Goal: Transaction & Acquisition: Purchase product/service

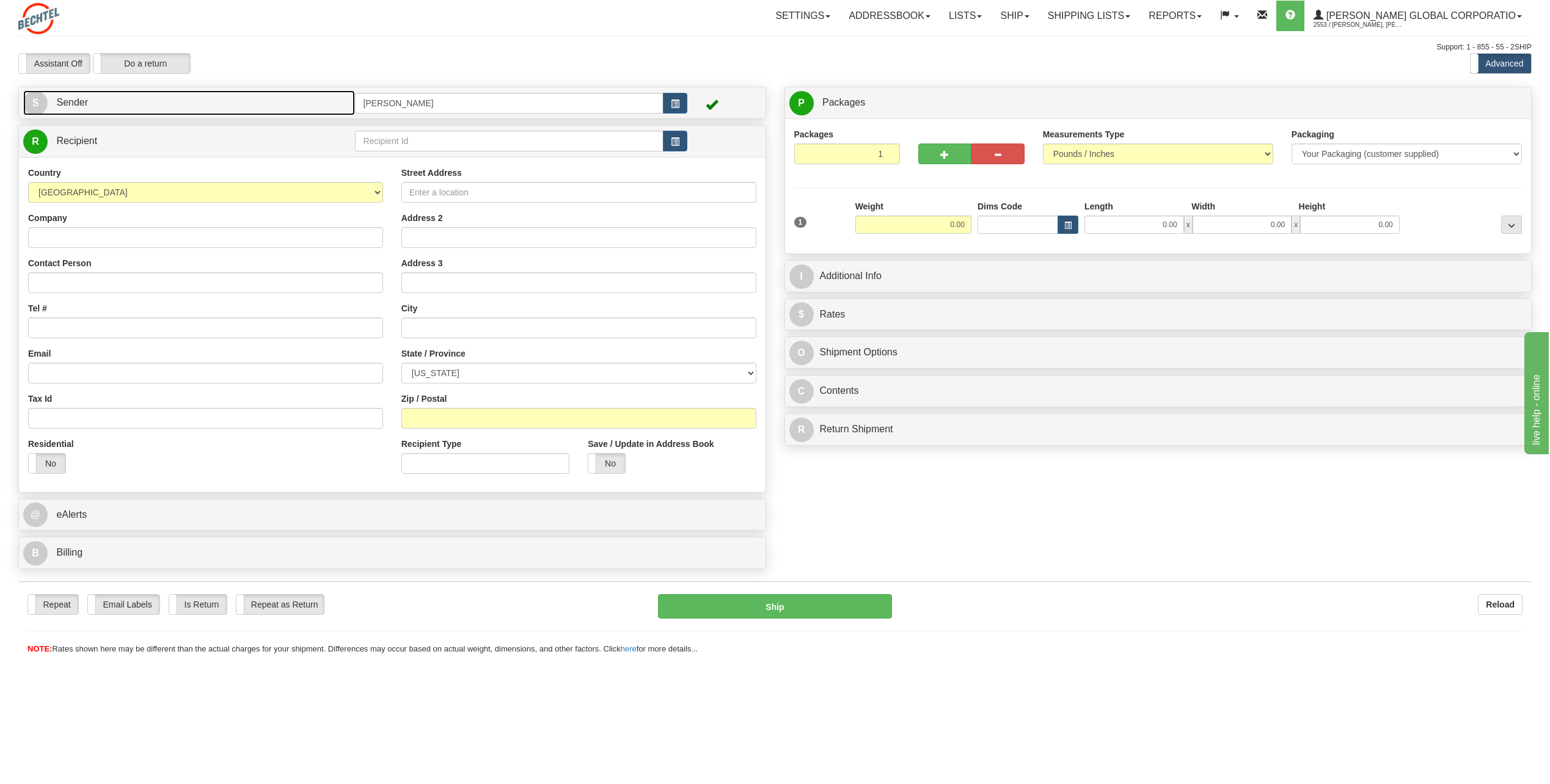
click at [37, 97] on span "S" at bounding box center [35, 103] width 25 height 25
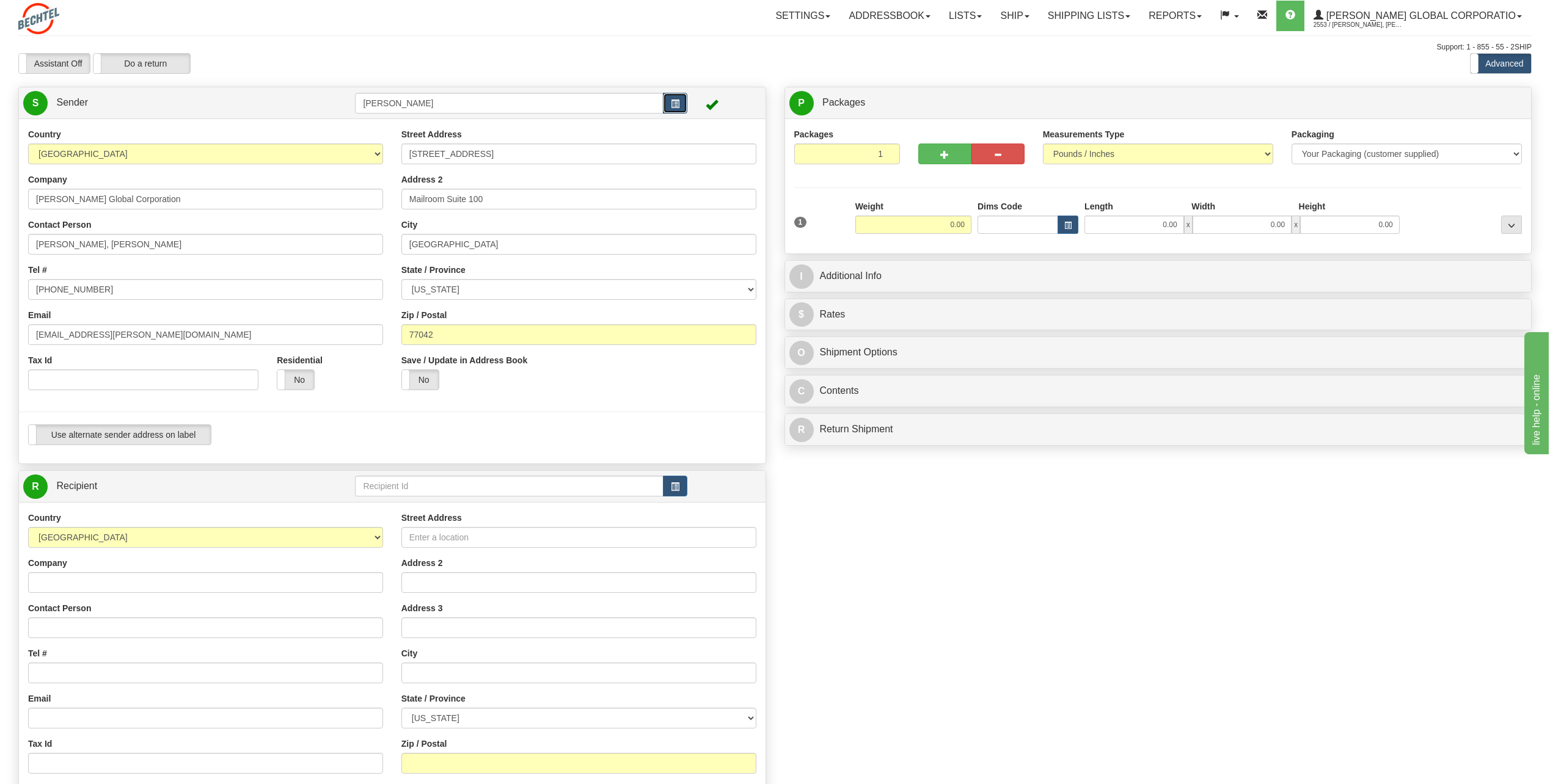
click at [676, 100] on span "button" at bounding box center [675, 104] width 9 height 8
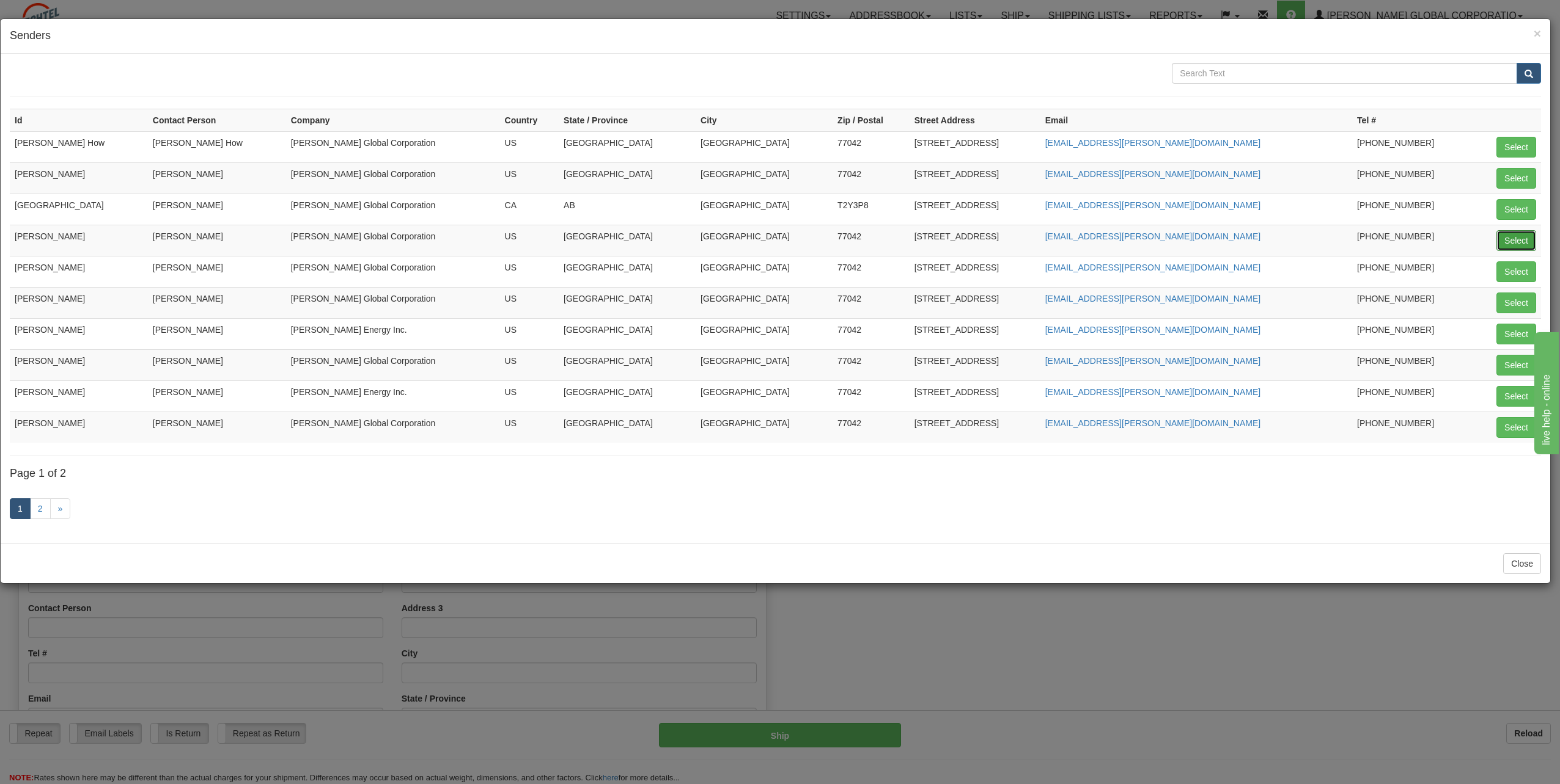
click at [1531, 233] on button "Select" at bounding box center [1516, 240] width 39 height 21
type input "[PERSON_NAME]"
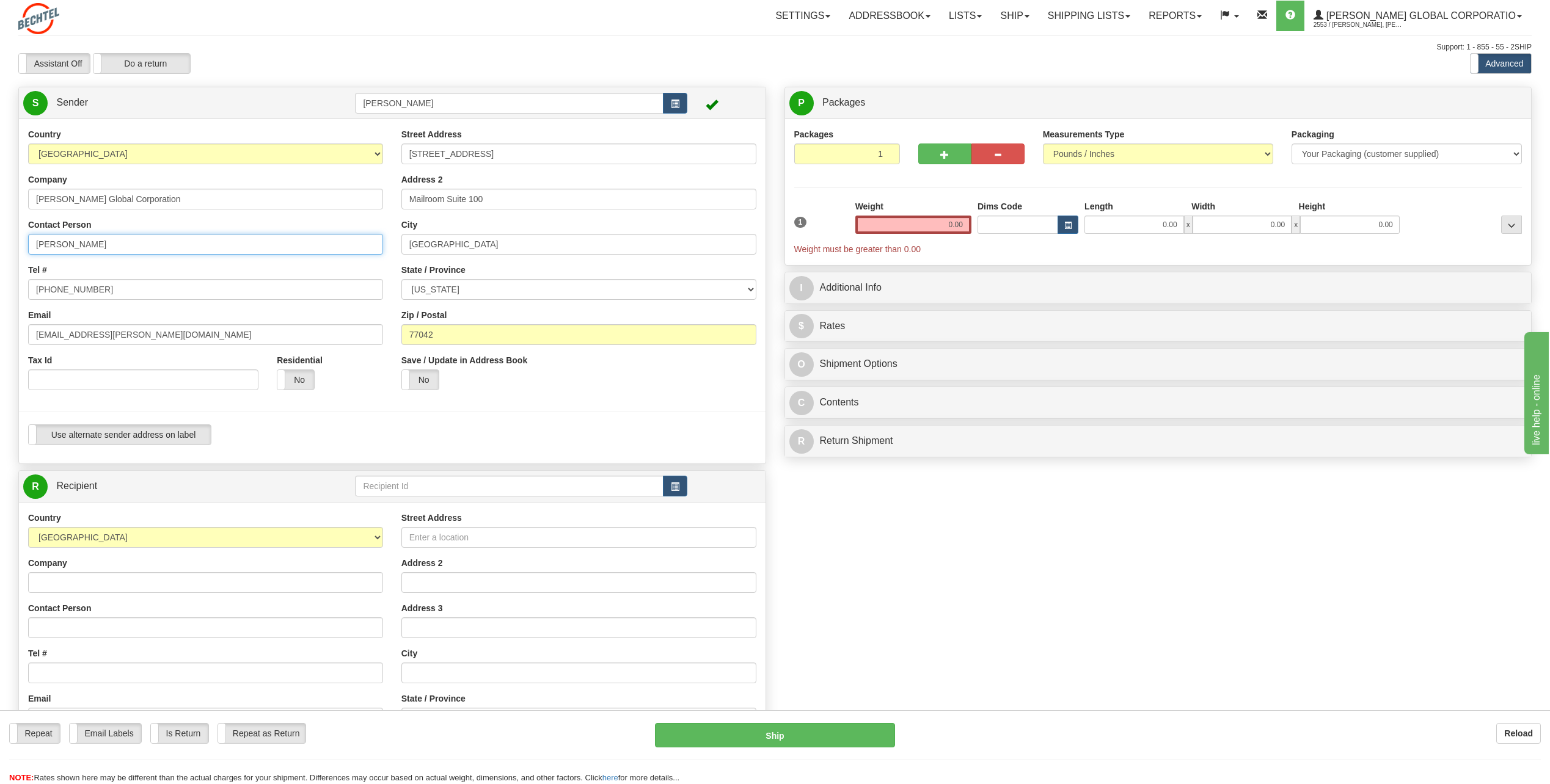
click at [124, 247] on input "[PERSON_NAME]" at bounding box center [205, 244] width 355 height 21
type input "C"
type input "[PERSON_NAME]"
click at [275, 259] on div "Country [GEOGRAPHIC_DATA] [GEOGRAPHIC_DATA] [GEOGRAPHIC_DATA] [GEOGRAPHIC_DATA]…" at bounding box center [205, 264] width 373 height 271
click at [119, 292] on input "[PHONE_NUMBER]" at bounding box center [205, 289] width 355 height 21
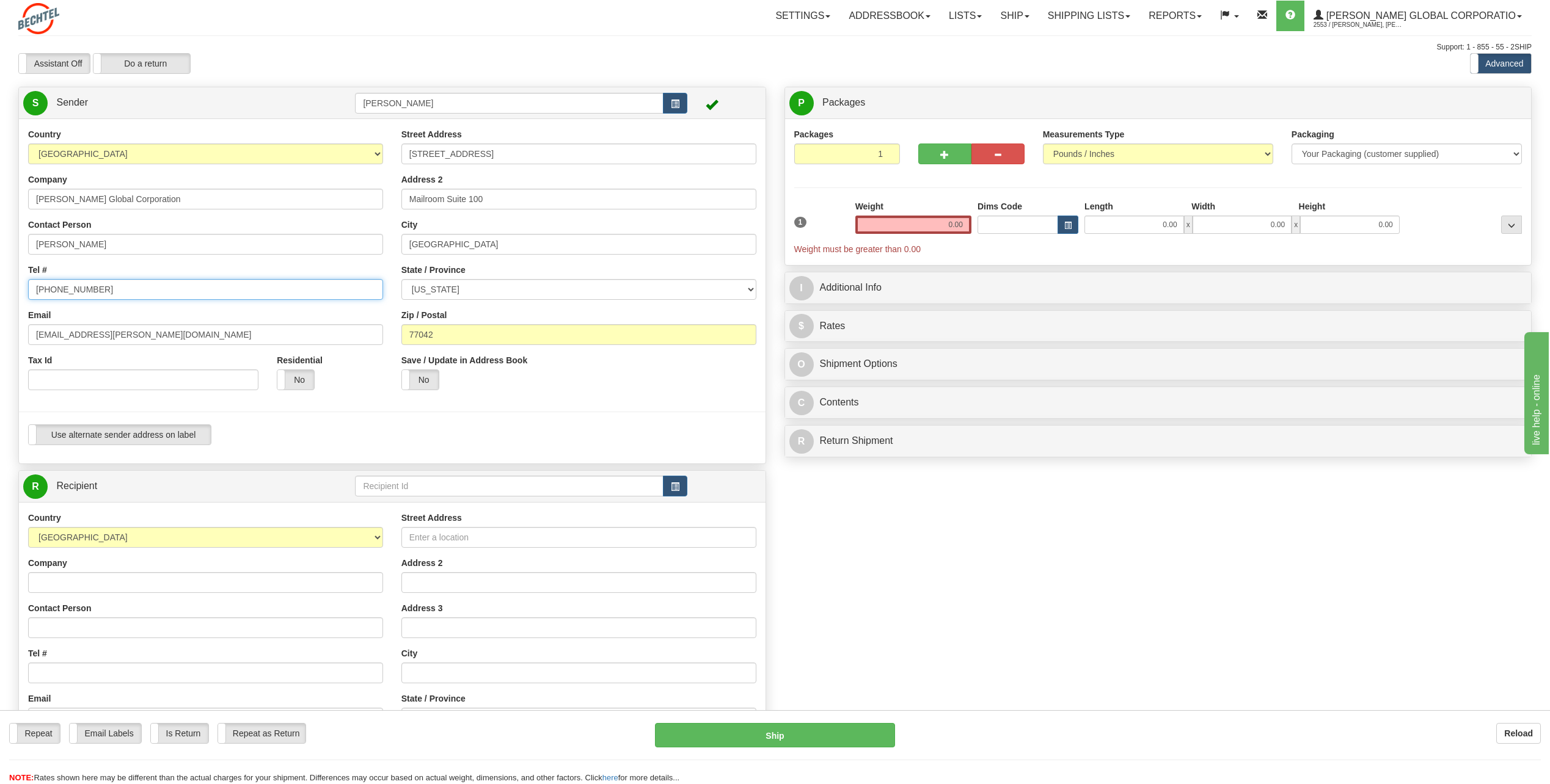
type input "[PHONE_NUMBER]"
click at [184, 262] on div "Country [GEOGRAPHIC_DATA] [GEOGRAPHIC_DATA] [GEOGRAPHIC_DATA] [GEOGRAPHIC_DATA]…" at bounding box center [205, 264] width 373 height 271
drag, startPoint x: 72, startPoint y: 333, endPoint x: 17, endPoint y: 336, distance: 55.1
click at [19, 336] on div "Country [GEOGRAPHIC_DATA] [GEOGRAPHIC_DATA] [GEOGRAPHIC_DATA] [GEOGRAPHIC_DATA]…" at bounding box center [392, 292] width 747 height 326
type input "[EMAIL_ADDRESS][PERSON_NAME][DOMAIN_NAME]"
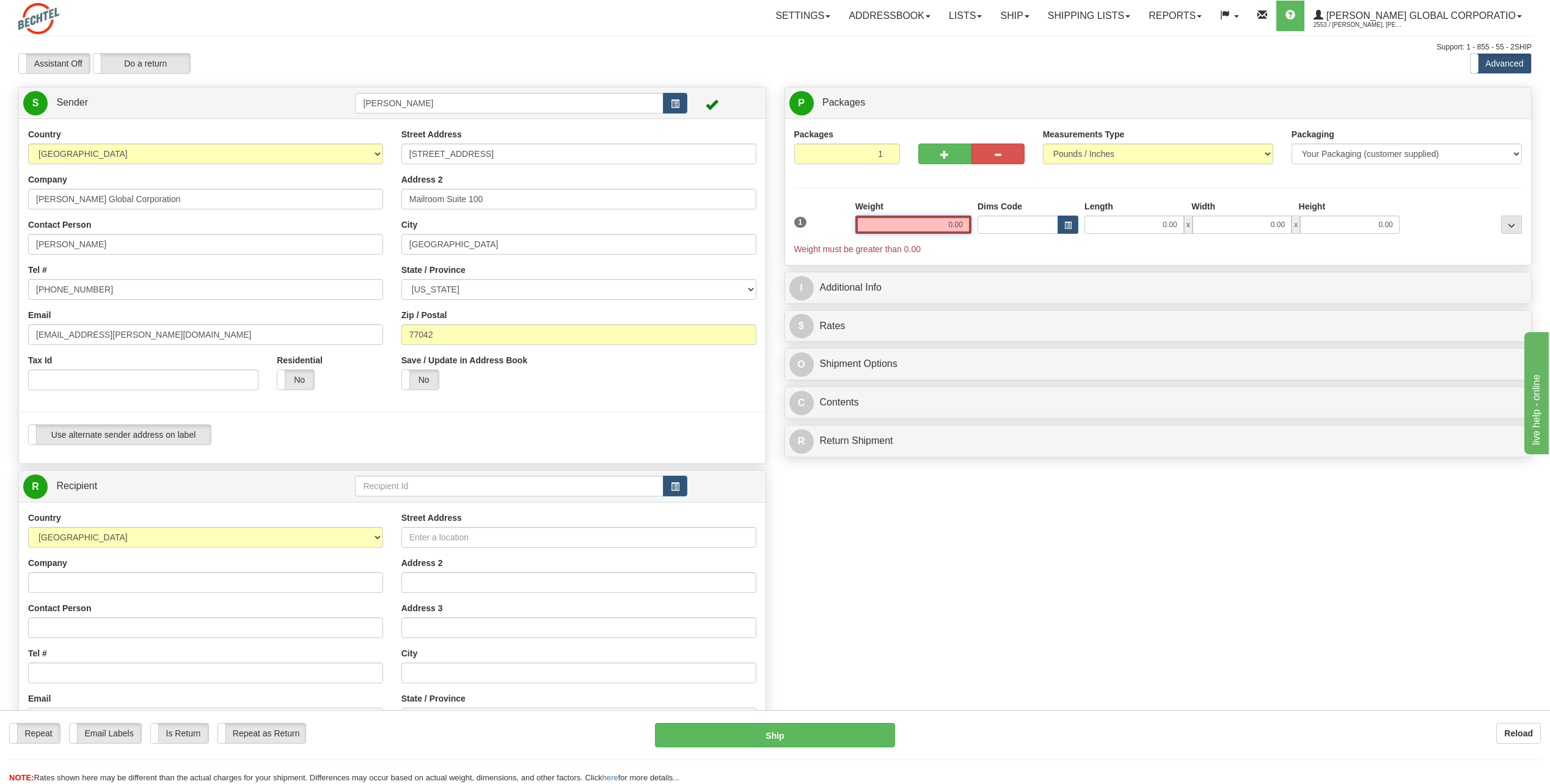
drag, startPoint x: 937, startPoint y: 224, endPoint x: 1000, endPoint y: 229, distance: 63.2
click at [1000, 229] on div "1 Weight 0.00 Dims Code 0.00" at bounding box center [1158, 228] width 734 height 55
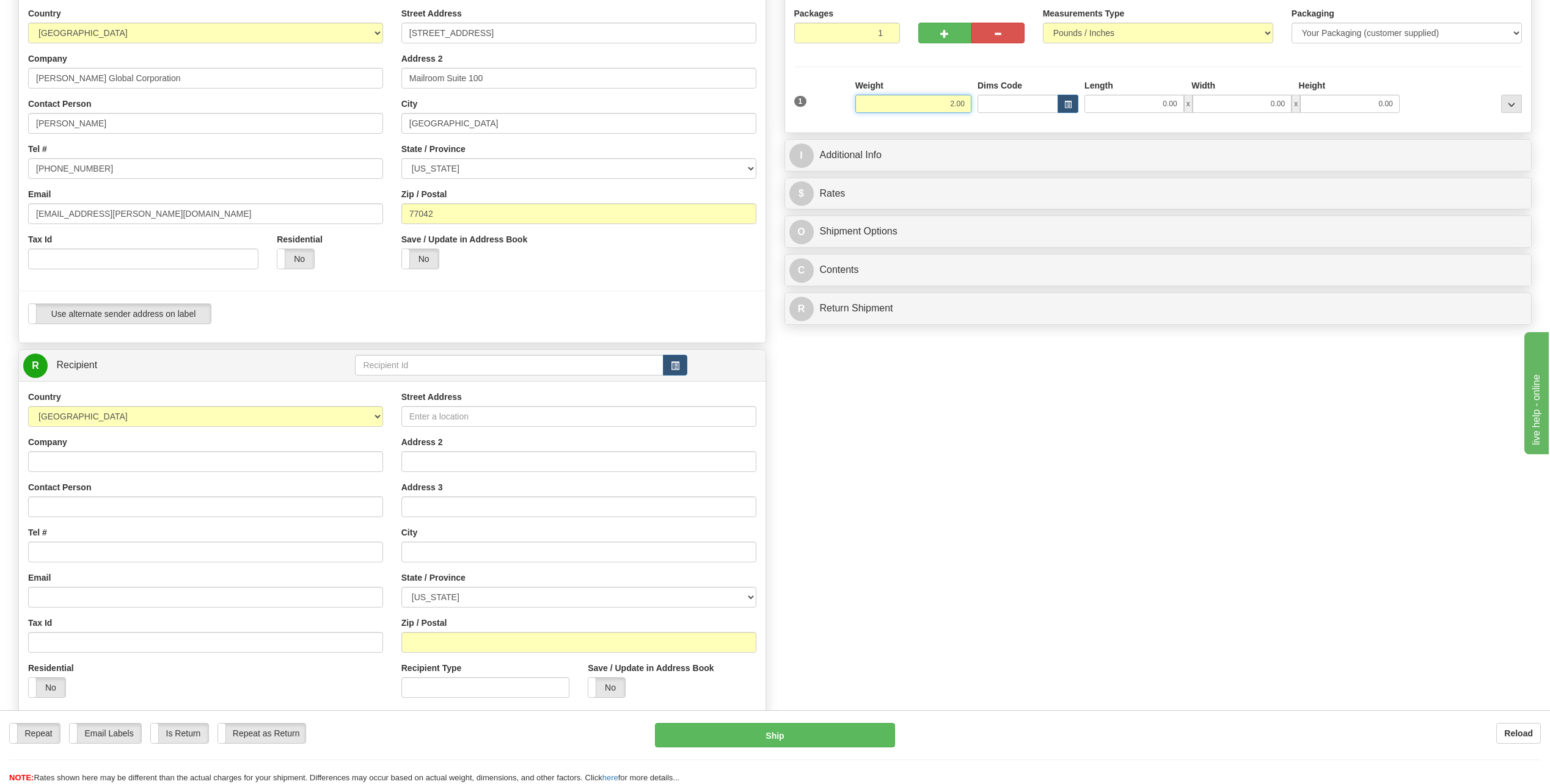
scroll to position [122, 0]
type input "2.00"
click at [99, 461] on input "Company" at bounding box center [205, 460] width 355 height 21
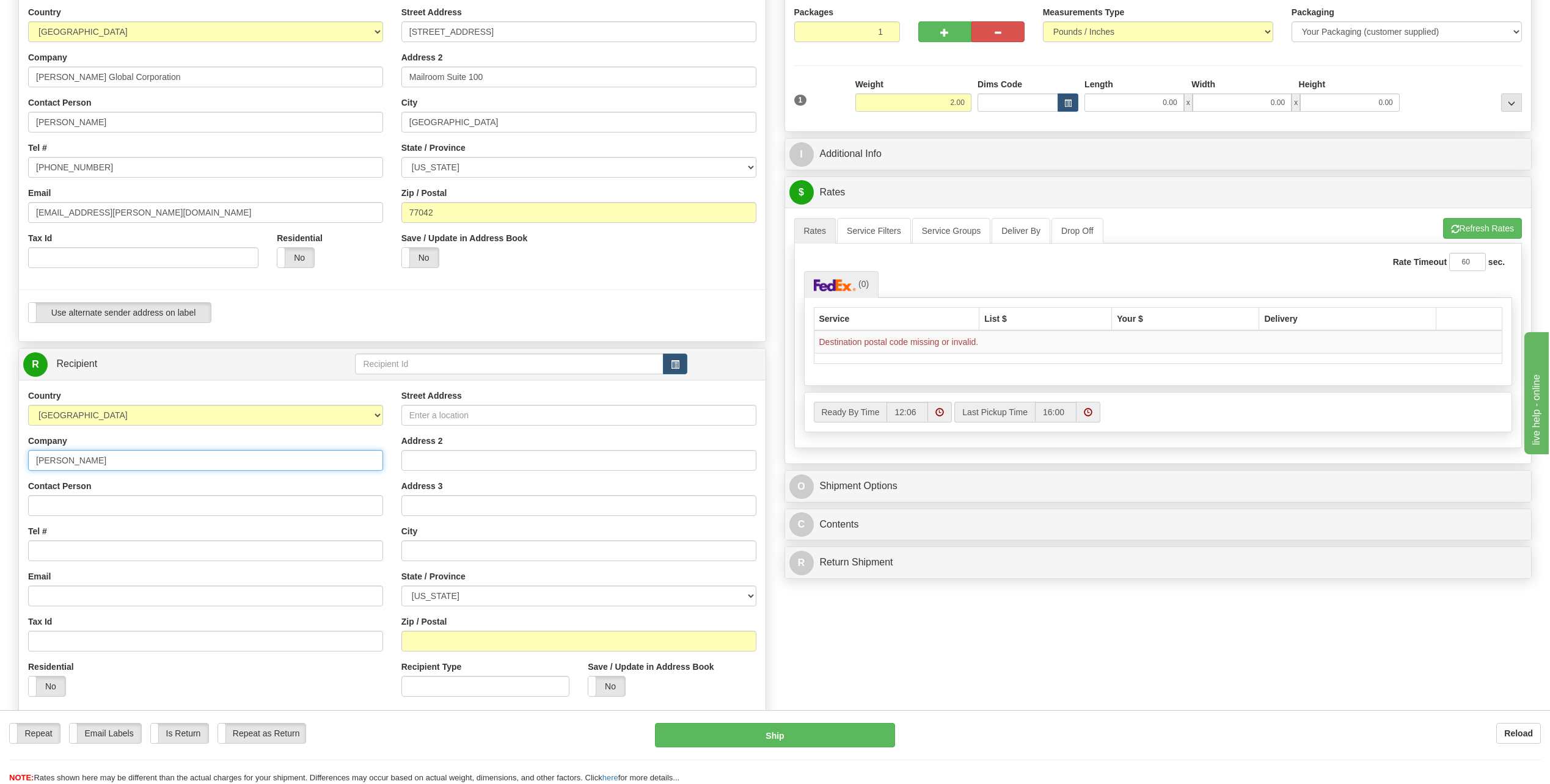
type input "[PERSON_NAME]"
click at [284, 481] on div "Contact Person" at bounding box center [205, 498] width 355 height 36
click at [433, 418] on input "Street Address" at bounding box center [579, 415] width 355 height 21
type input "144 Highway 239E"
click at [429, 463] on input "Address 2" at bounding box center [579, 460] width 355 height 21
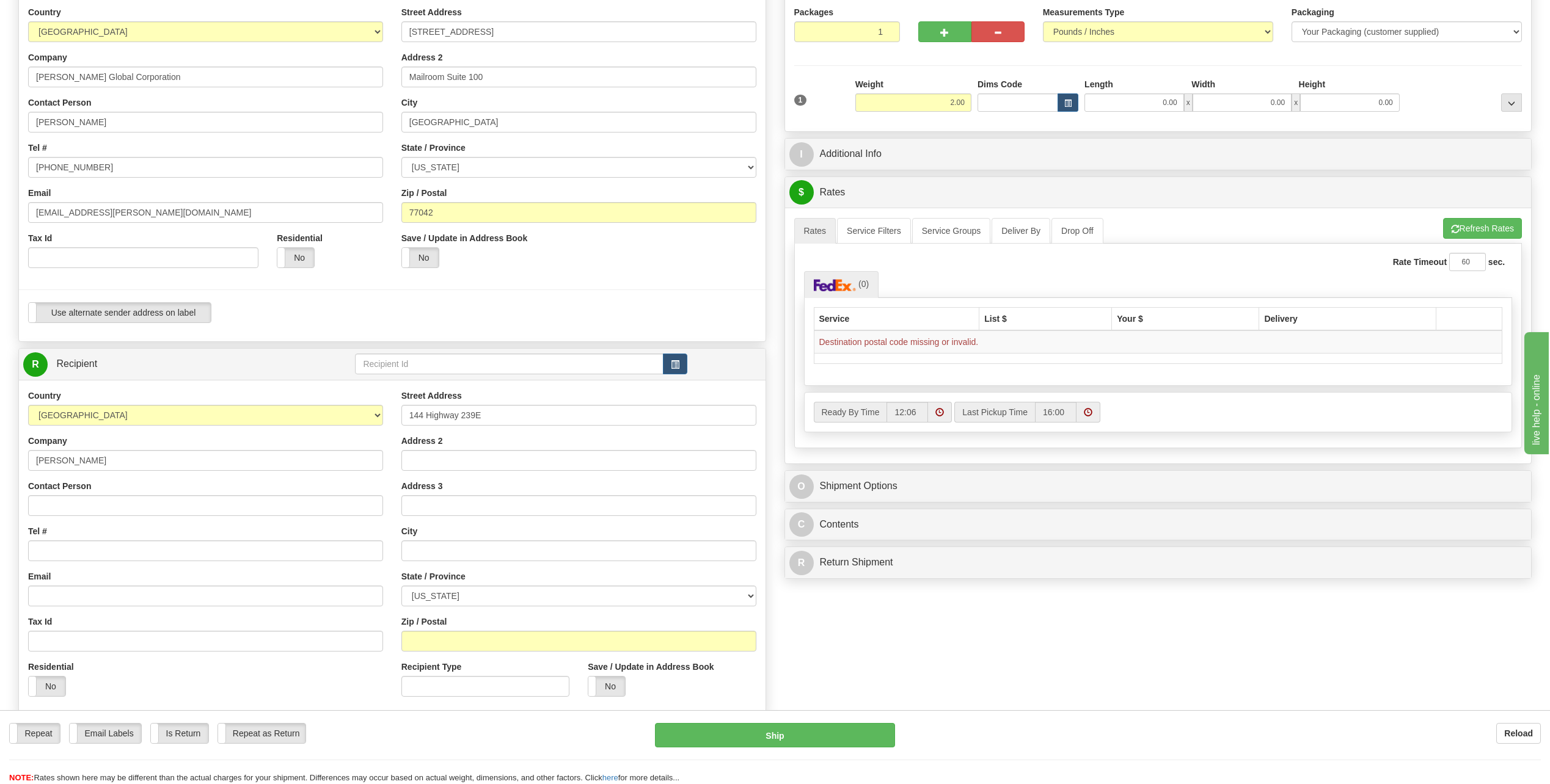
click at [695, 477] on div "Street Address [STREET_ADDRESS] Address 2 Address 3 City State / Province [US_S…" at bounding box center [579, 548] width 373 height 316
click at [441, 548] on input "text" at bounding box center [579, 550] width 355 height 21
type input "Tivoli"
click at [745, 595] on select "[US_STATE] [US_STATE] [US_STATE] [US_STATE] Armed Forces America Armed Forces E…" at bounding box center [579, 595] width 355 height 21
select select "[GEOGRAPHIC_DATA]"
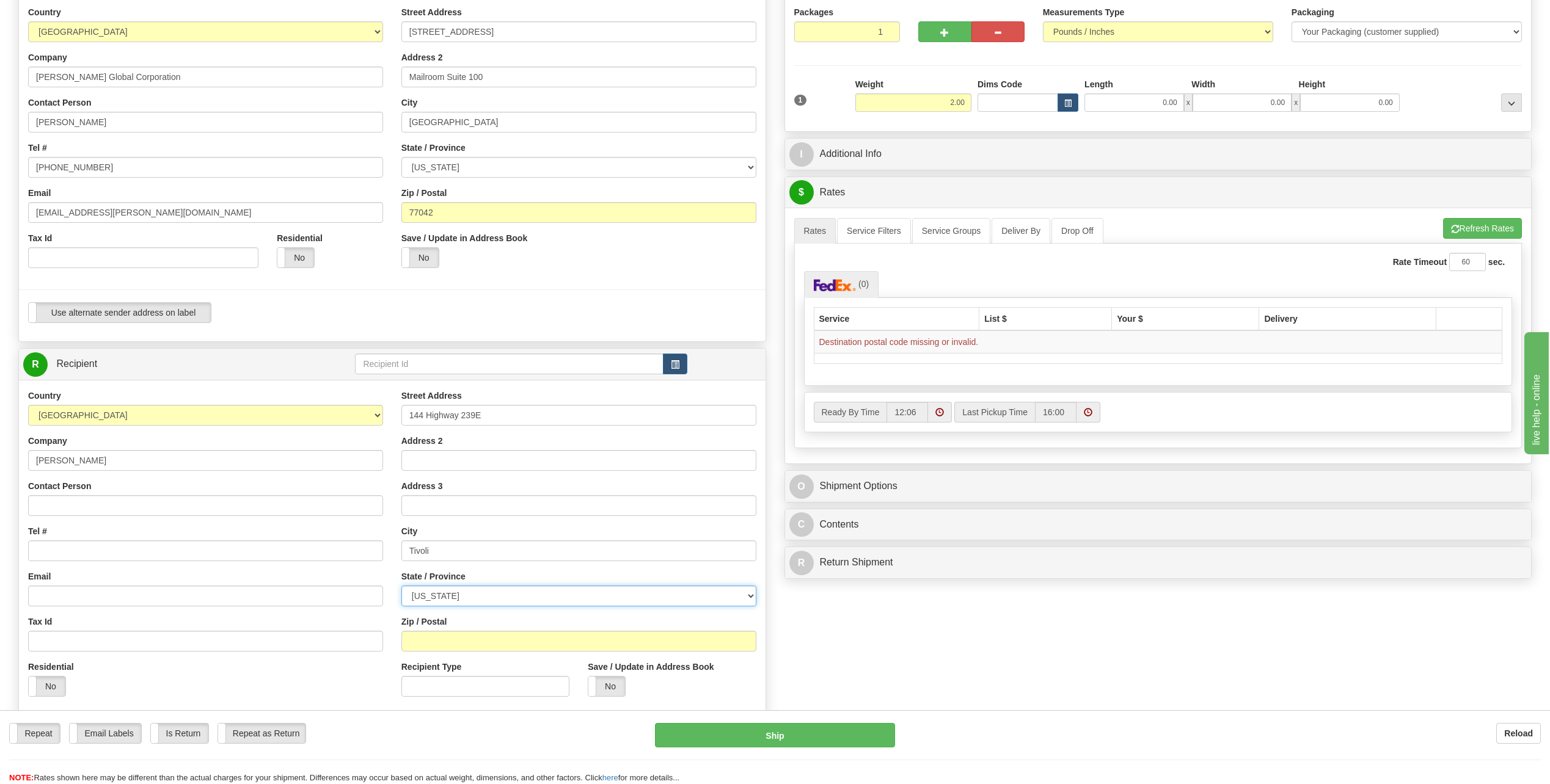
click at [402, 586] on select "[US_STATE] [US_STATE] [US_STATE] [US_STATE] Armed Forces America Armed Forces E…" at bounding box center [579, 595] width 355 height 21
click at [453, 633] on input "Zip / Postal" at bounding box center [579, 641] width 355 height 21
type input "77990"
click at [65, 509] on input "Contact Person" at bounding box center [205, 505] width 355 height 21
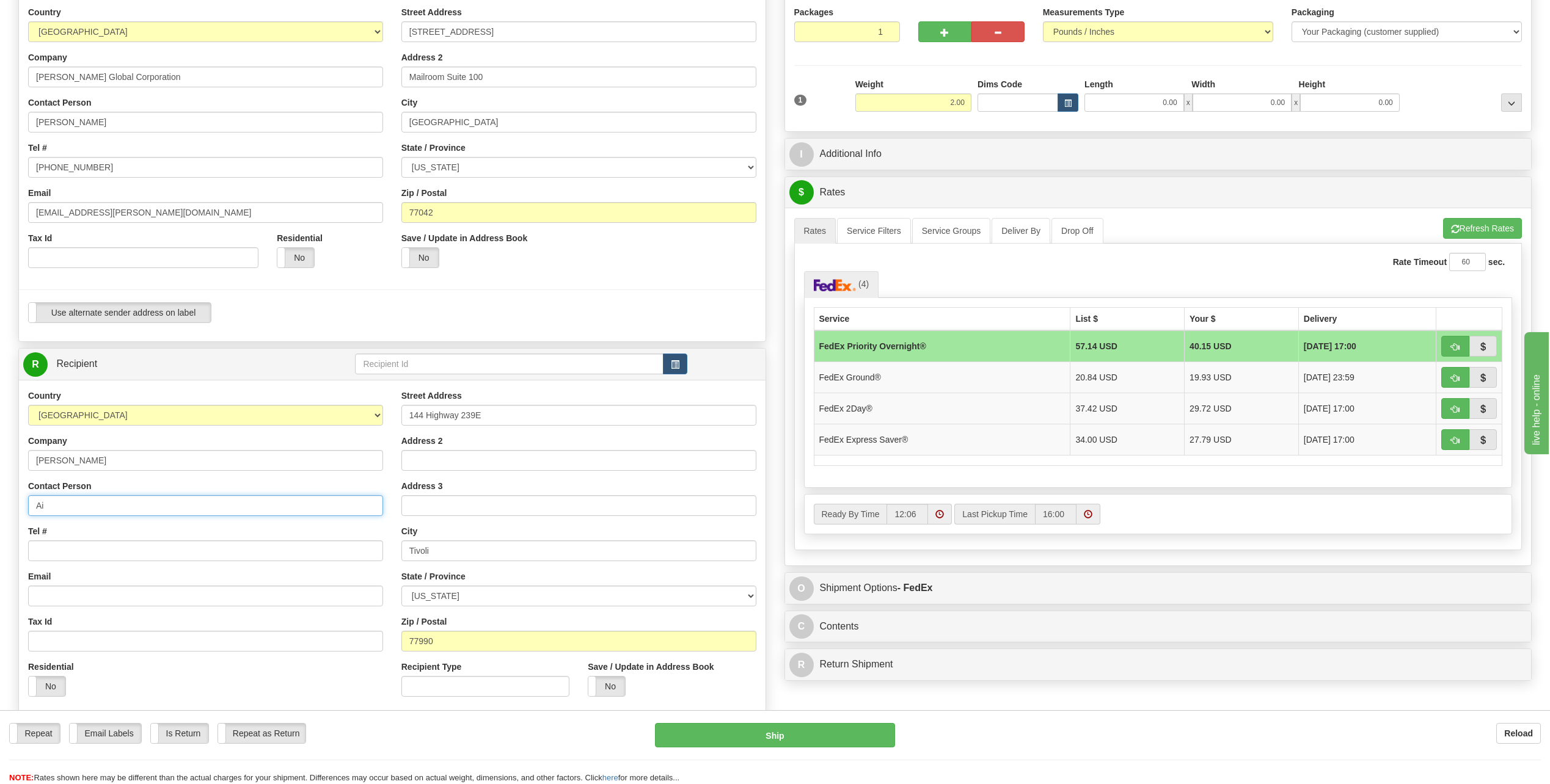
type input "[PERSON_NAME]"
type input "[EMAIL_ADDRESS][PERSON_NAME][DOMAIN_NAME]"
click at [82, 548] on input "Tel #" at bounding box center [205, 550] width 355 height 21
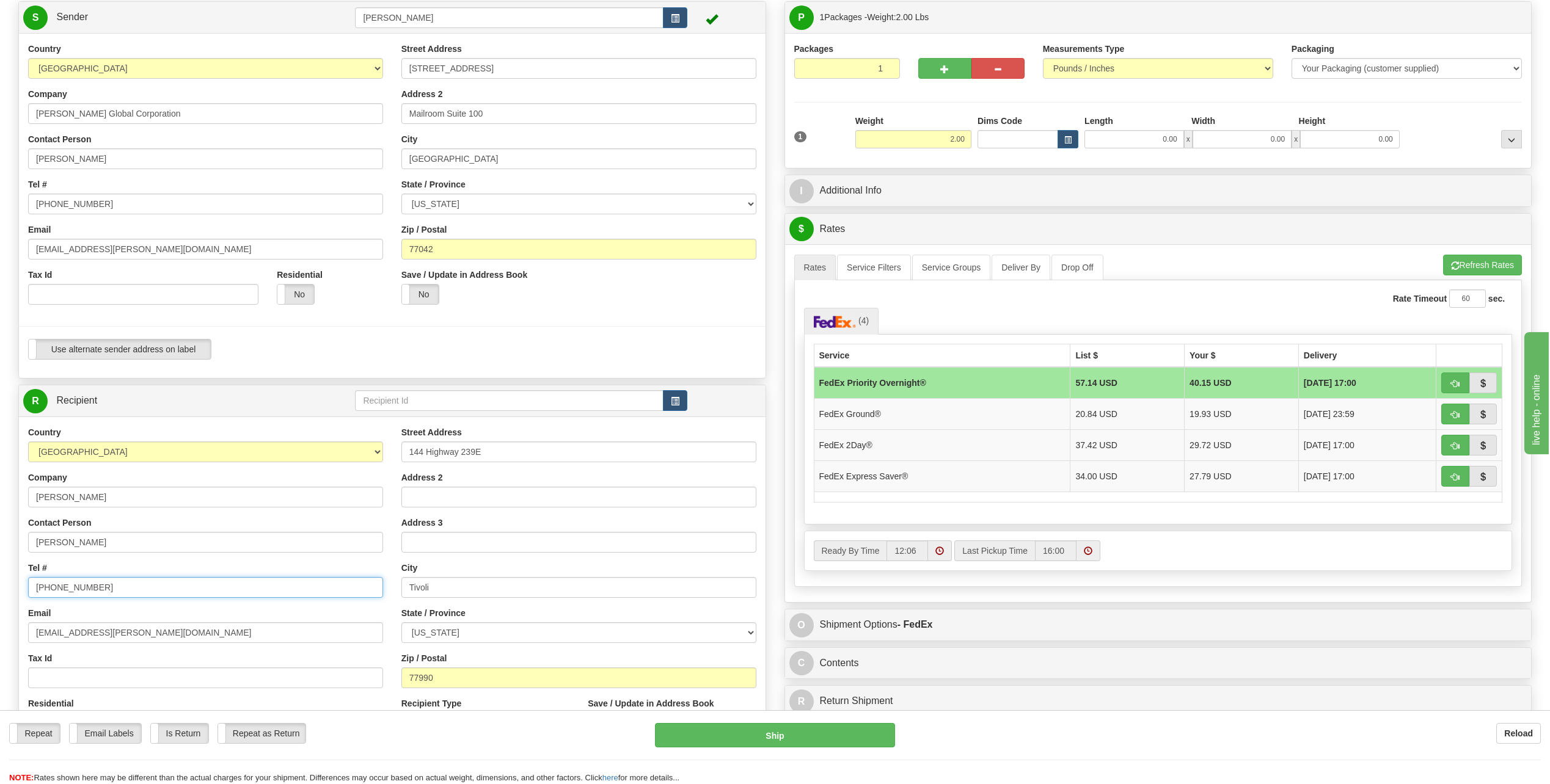
scroll to position [61, 0]
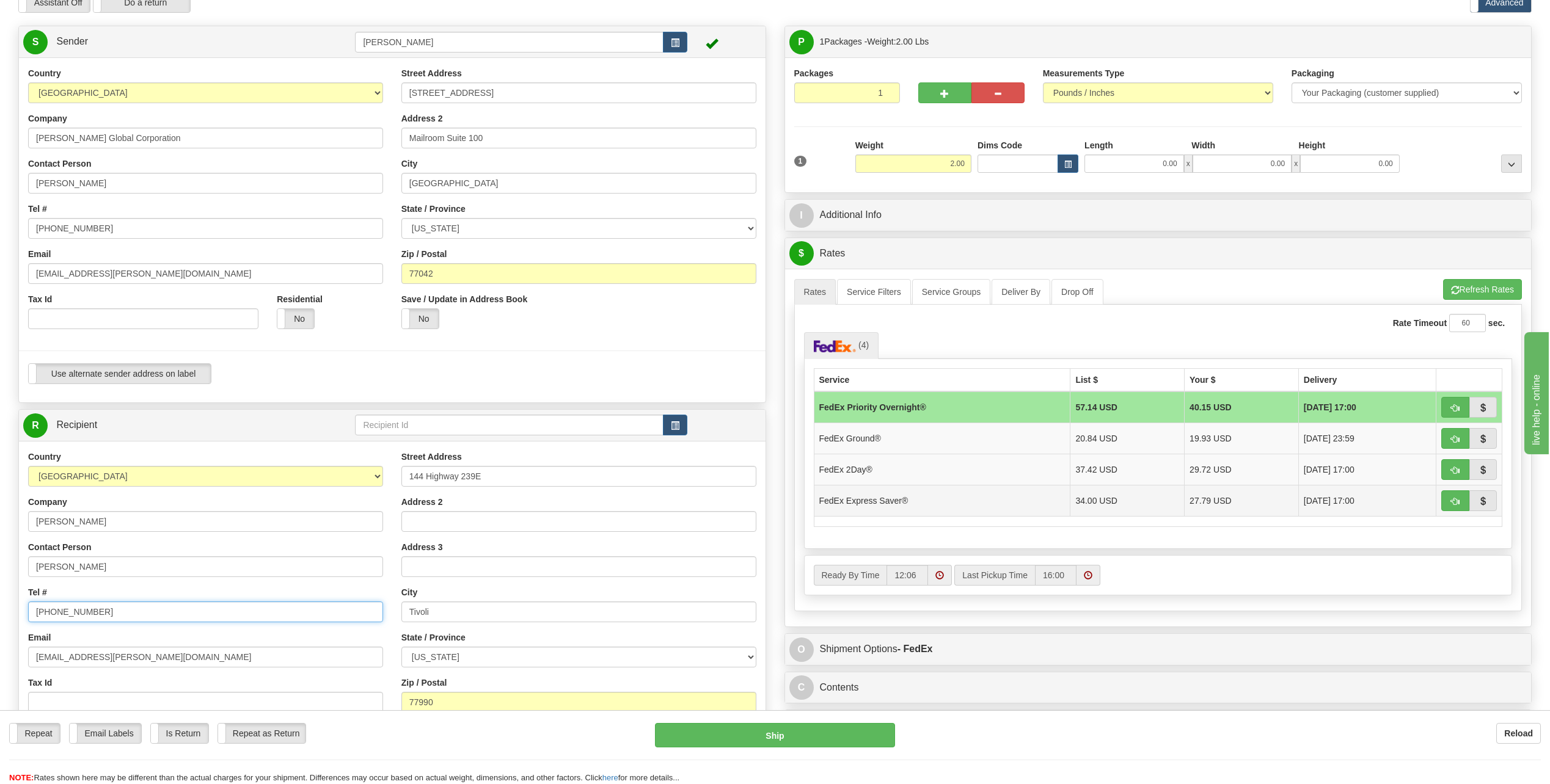
type input "[PHONE_NUMBER]"
click at [874, 503] on td "FedEx Express Saver®" at bounding box center [942, 501] width 257 height 31
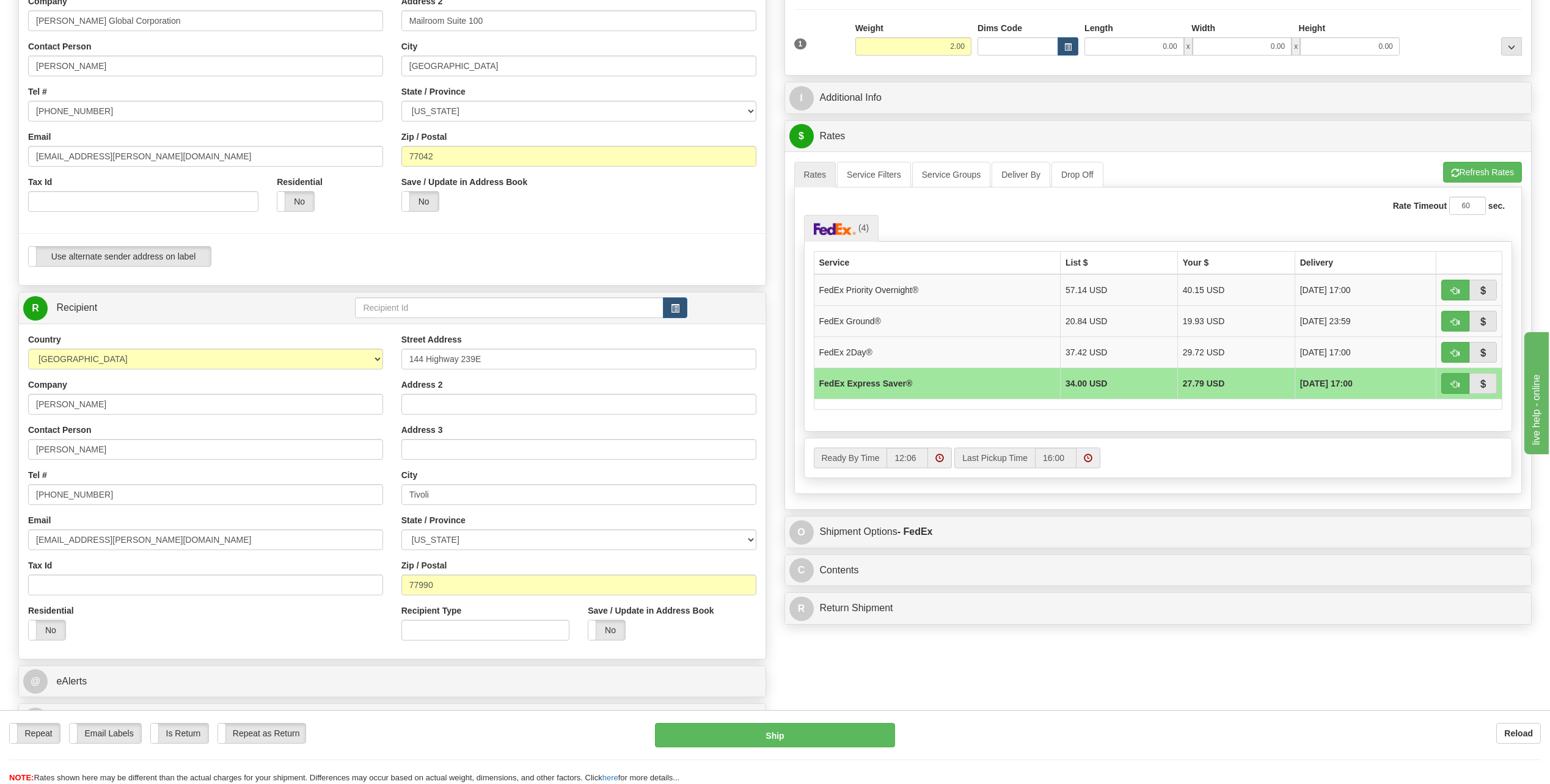
scroll to position [184, 0]
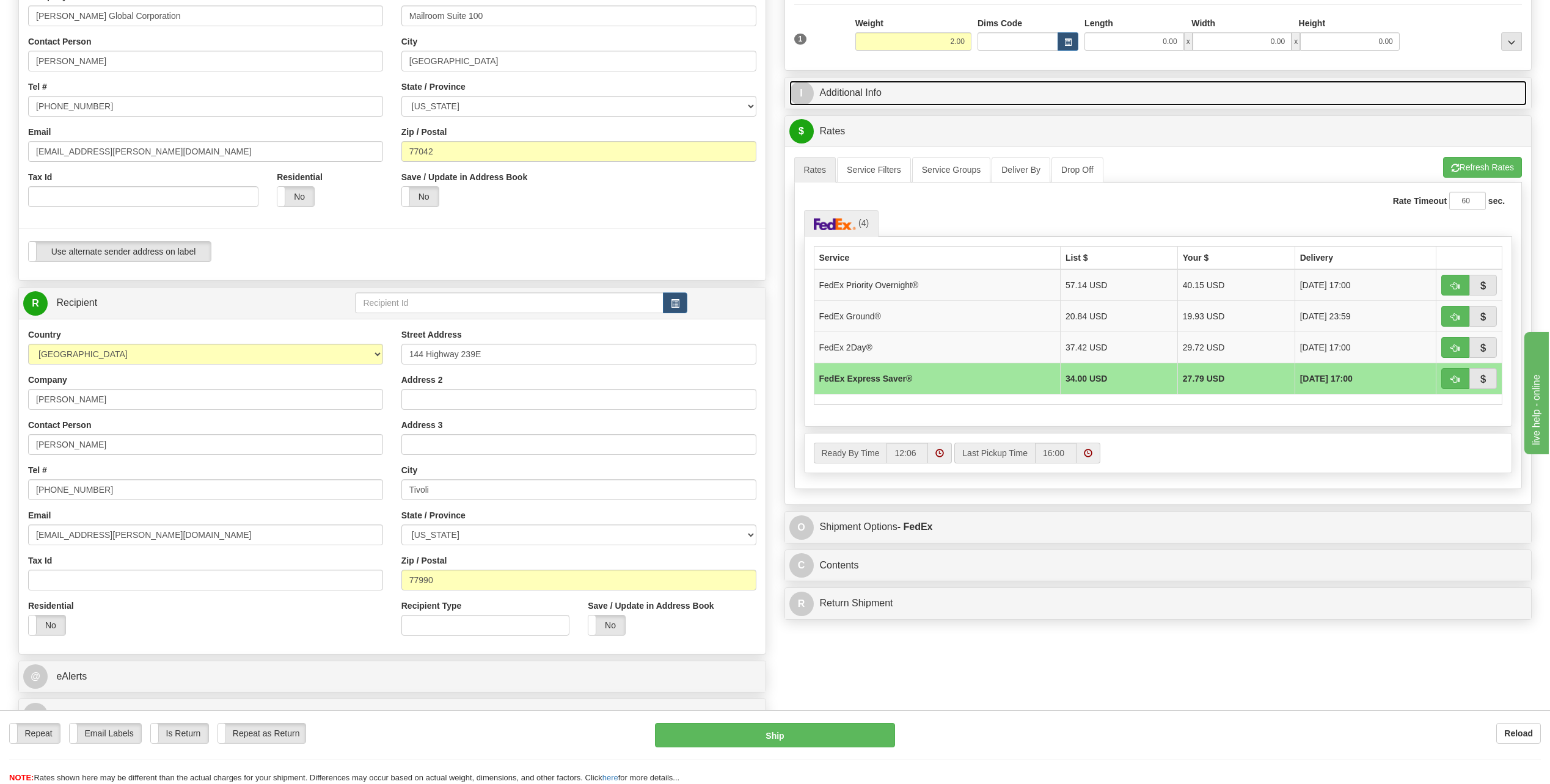
click at [809, 93] on span "I" at bounding box center [801, 93] width 25 height 25
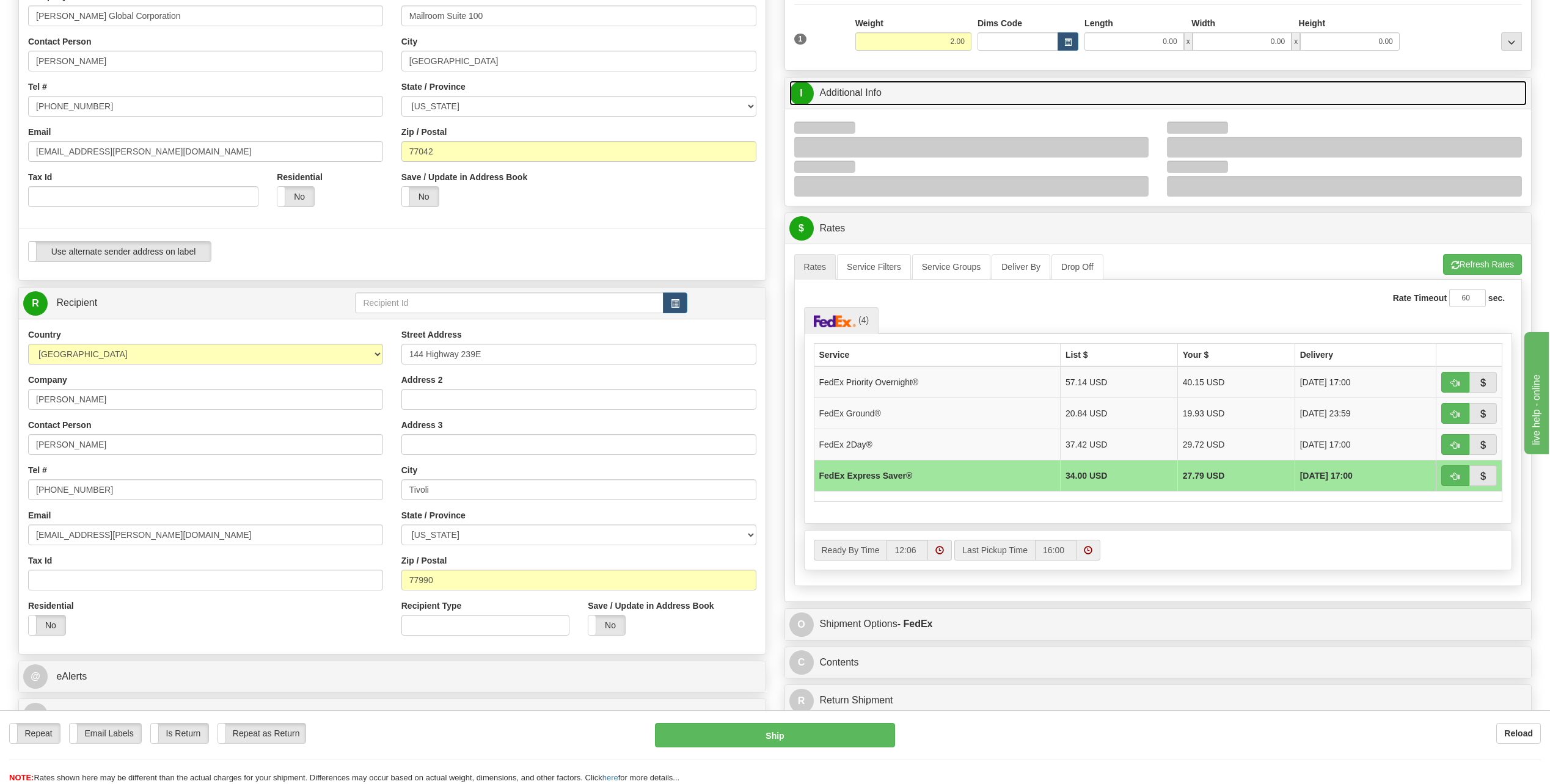
click at [806, 94] on span "I" at bounding box center [801, 93] width 25 height 25
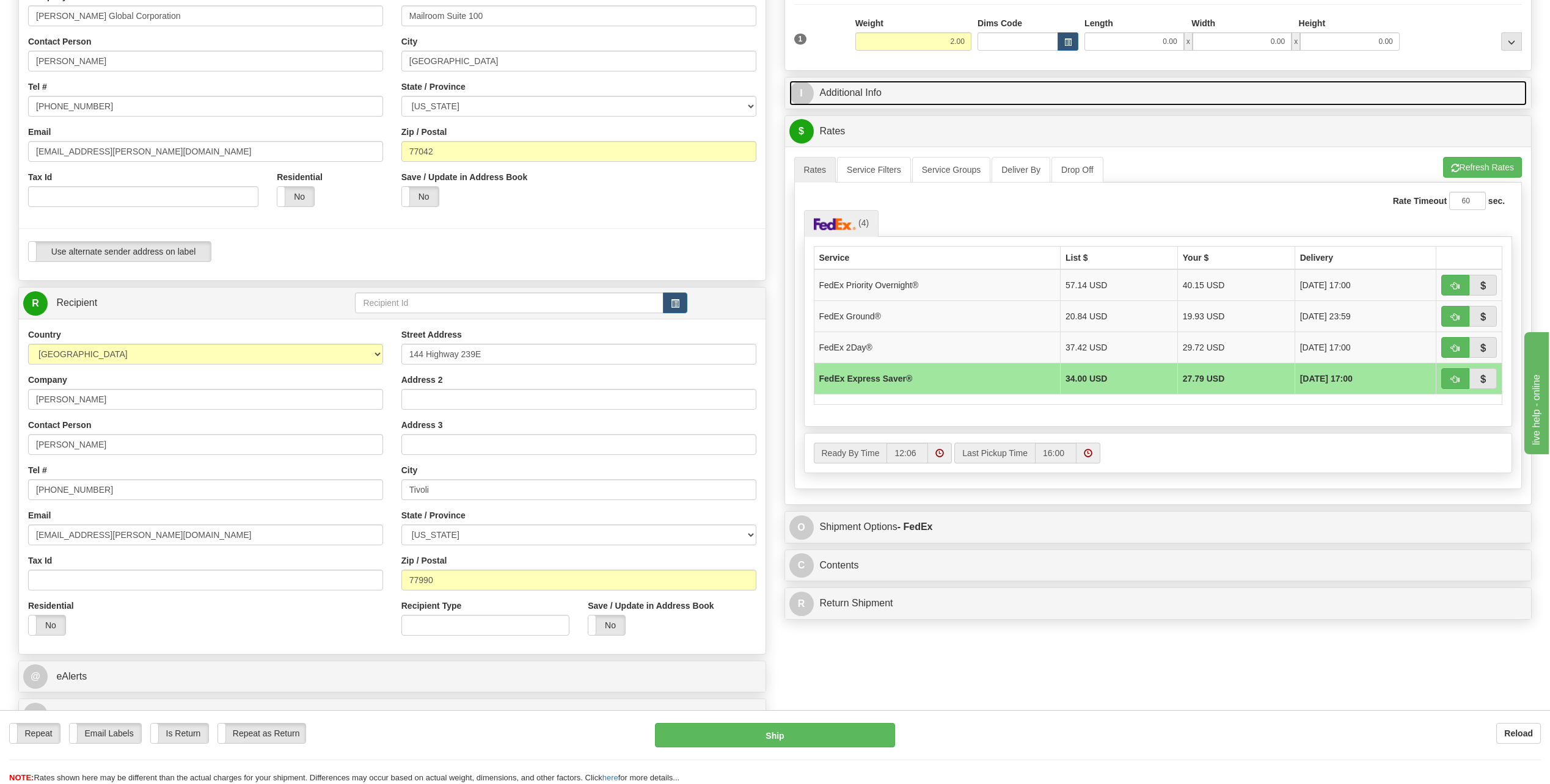
click at [806, 94] on span "I" at bounding box center [801, 93] width 25 height 25
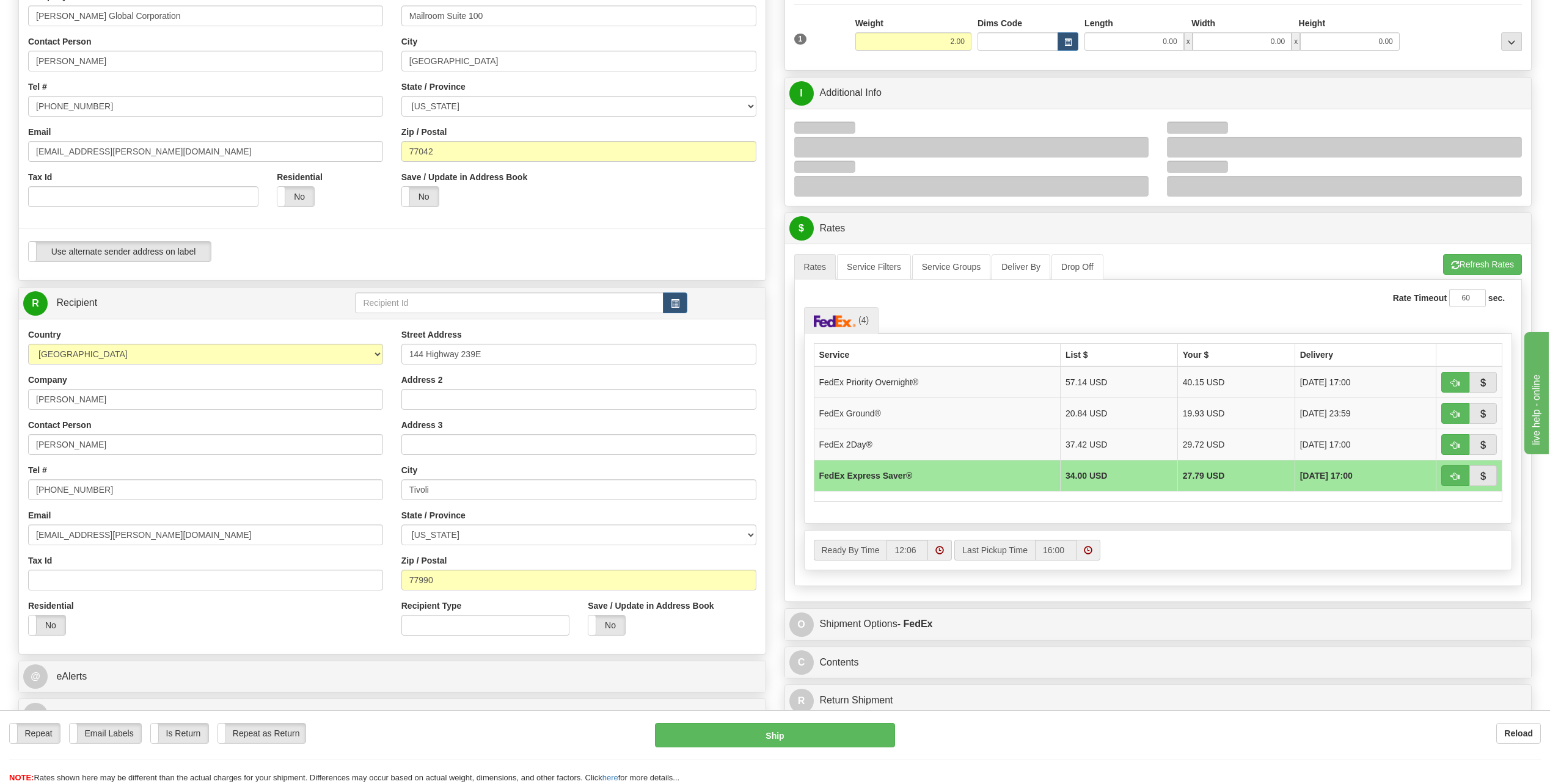
click at [839, 146] on div at bounding box center [971, 146] width 355 height 21
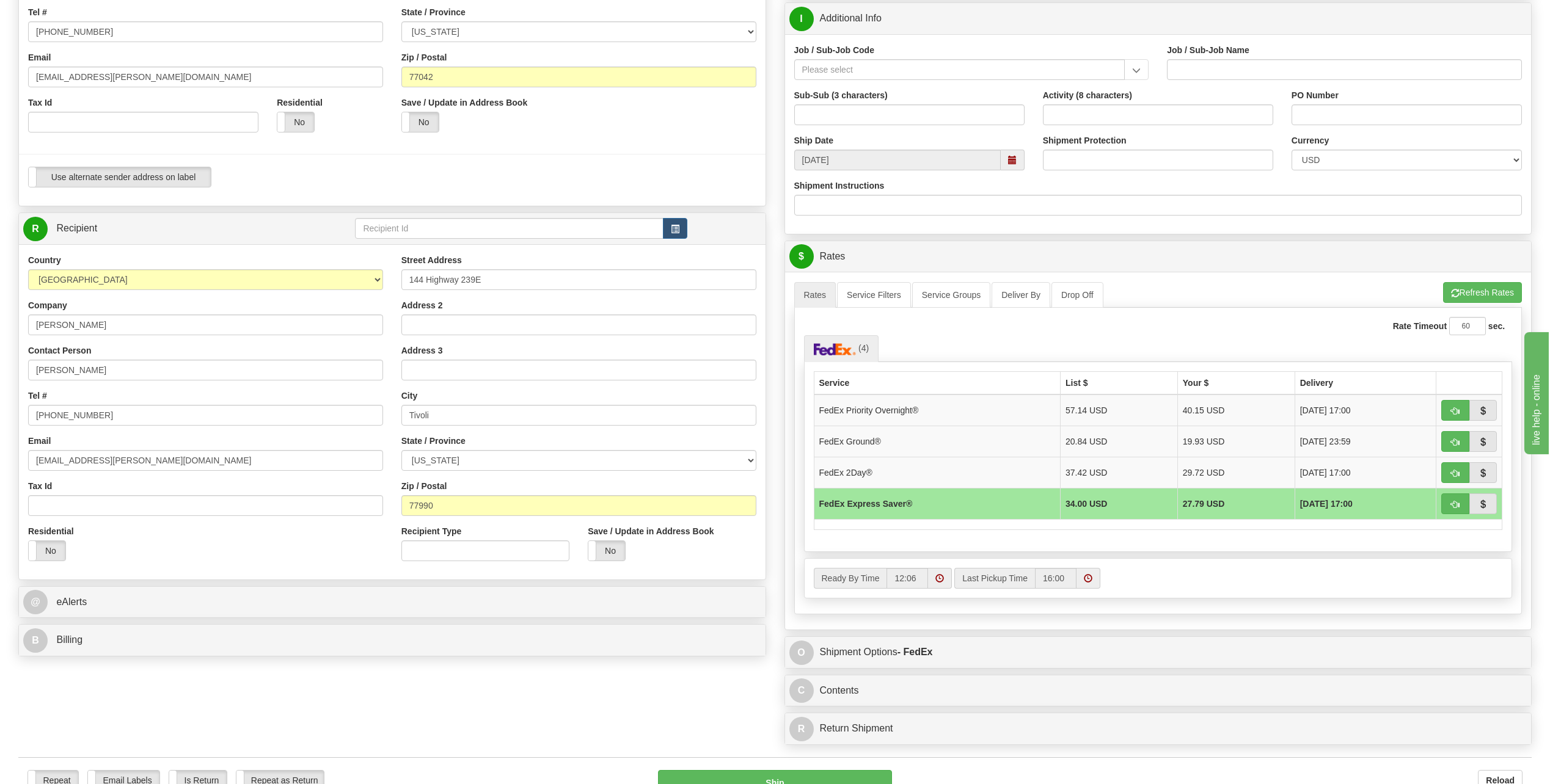
scroll to position [0, 0]
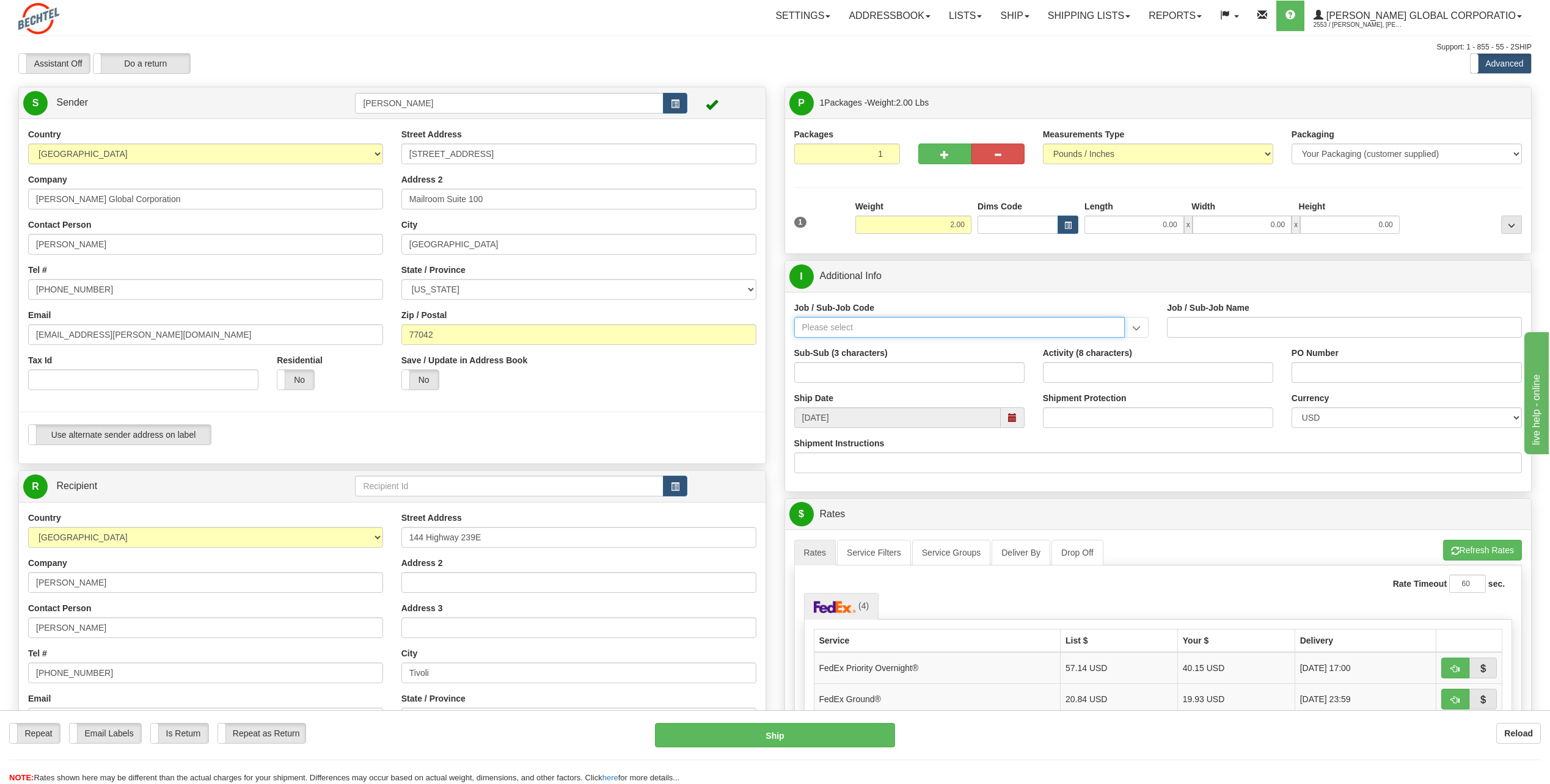
click at [860, 332] on input "Job / Sub-Job Code" at bounding box center [959, 327] width 331 height 21
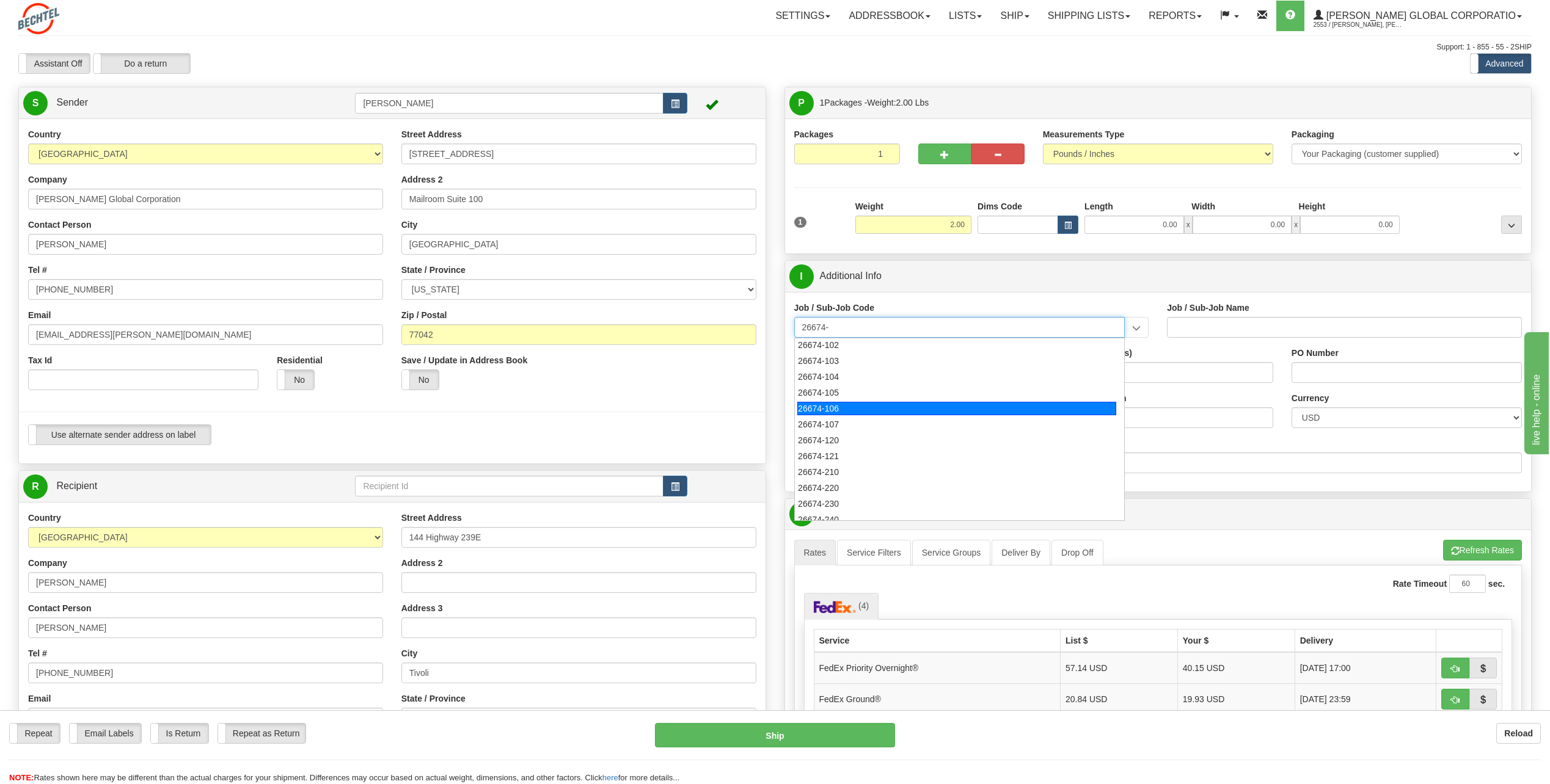
scroll to position [122, 0]
click at [830, 395] on div "26674-210" at bounding box center [956, 399] width 319 height 14
type input "26674-210"
type input "CHARGER SOLAR PROJECT EPC - FIELD NON-MANUAL"
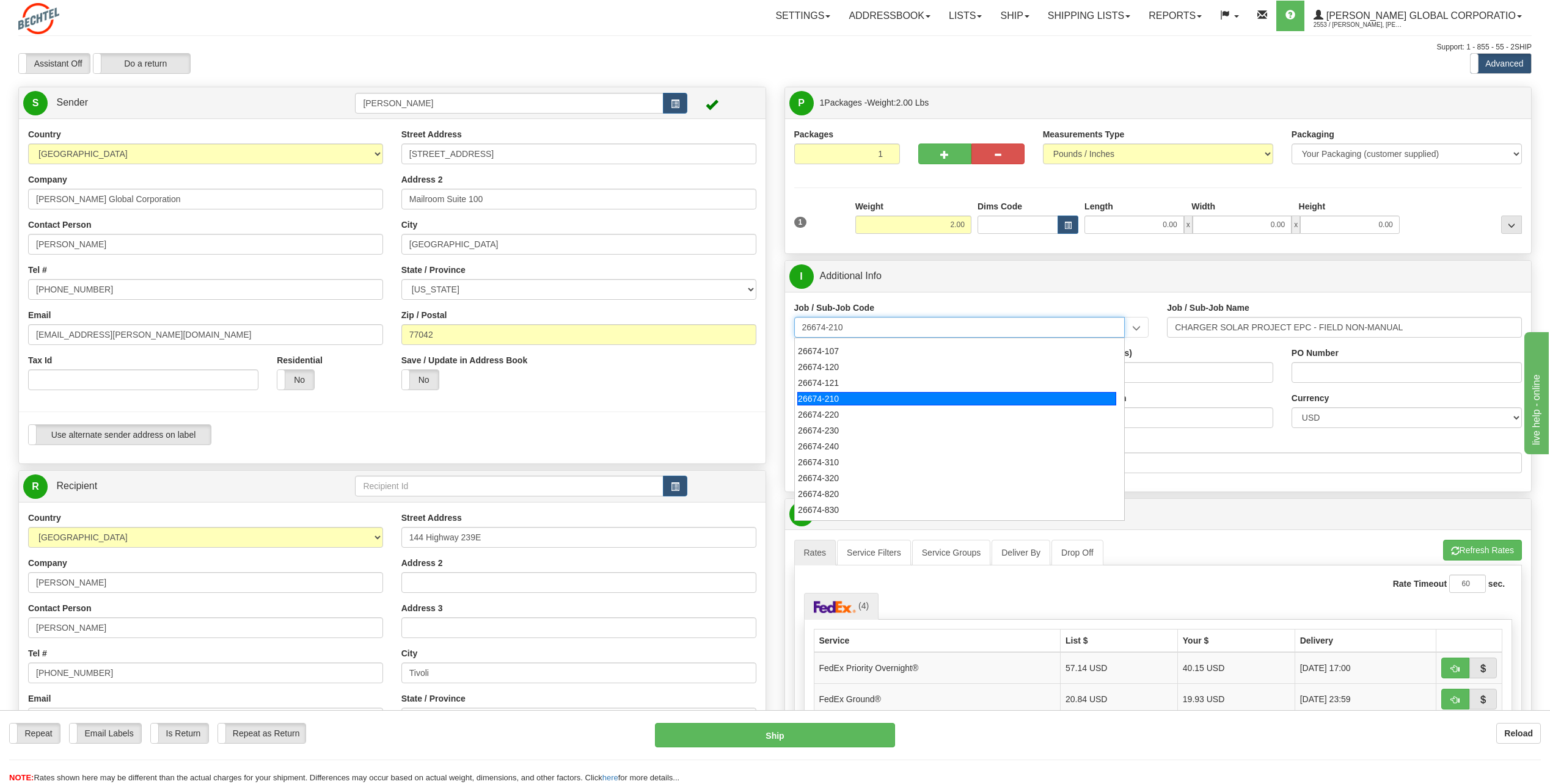
type input "26674-210"
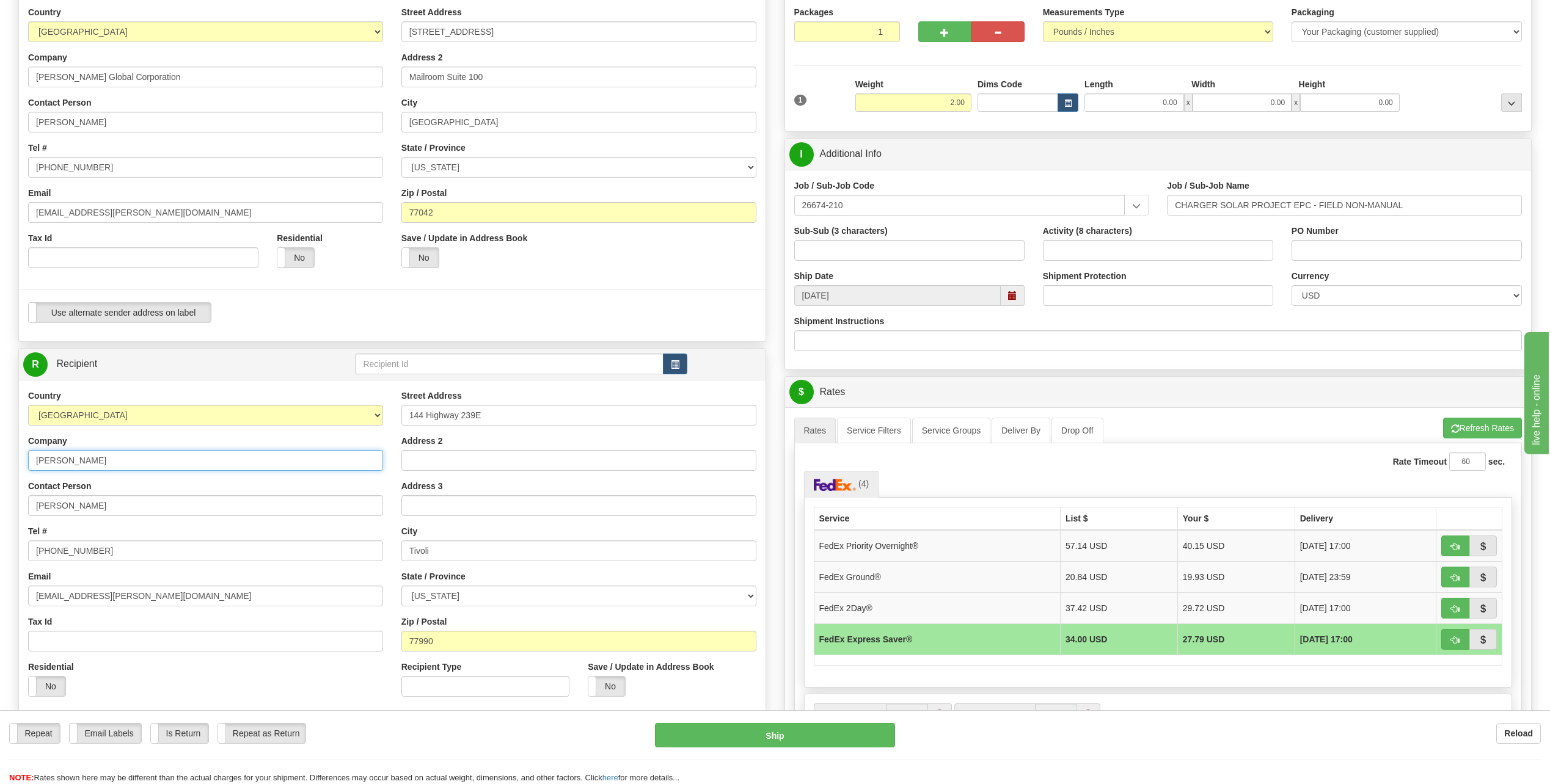
click at [106, 457] on input "[PERSON_NAME]" at bounding box center [205, 460] width 355 height 21
type input "[PERSON_NAME] Corporation"
click at [285, 432] on div "Country [GEOGRAPHIC_DATA] [GEOGRAPHIC_DATA] [GEOGRAPHIC_DATA] [GEOGRAPHIC_DATA]…" at bounding box center [205, 548] width 373 height 316
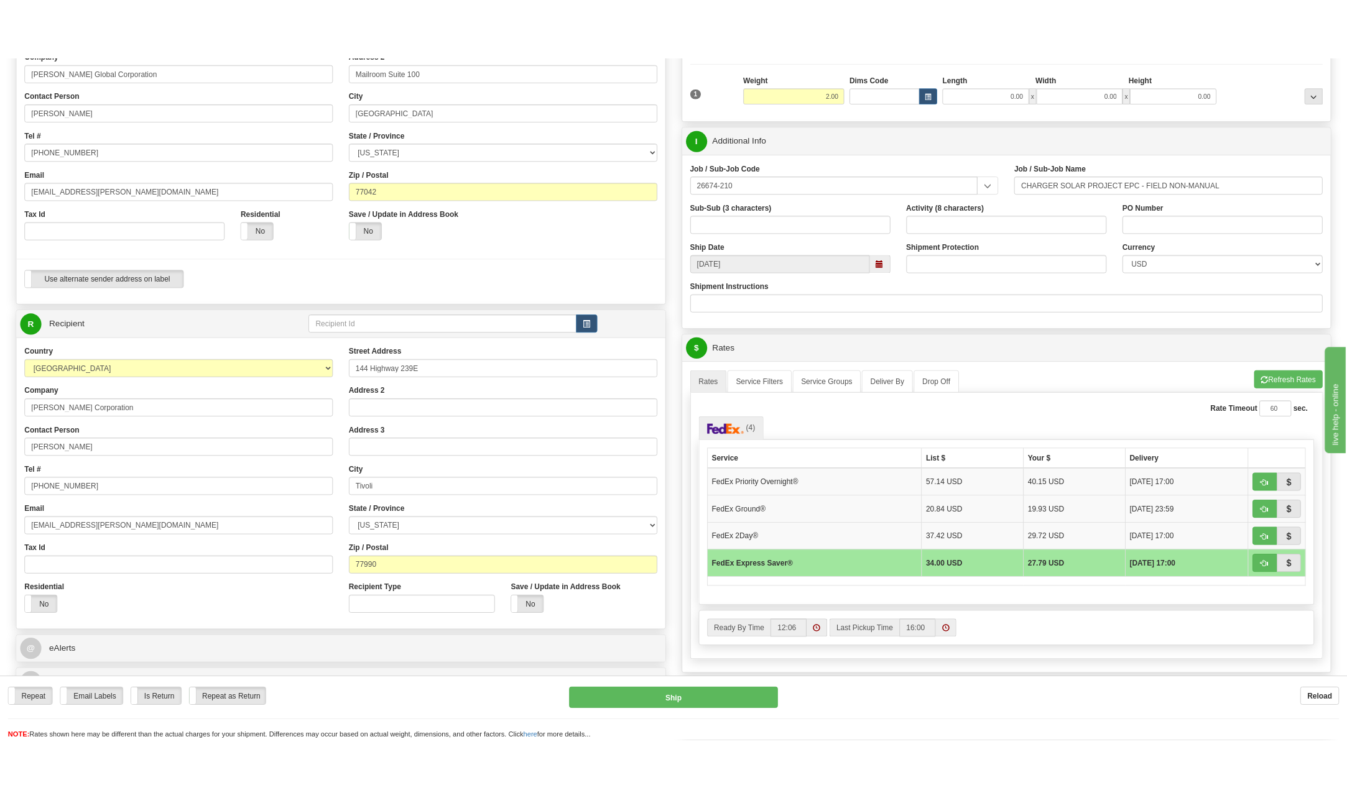
scroll to position [187, 0]
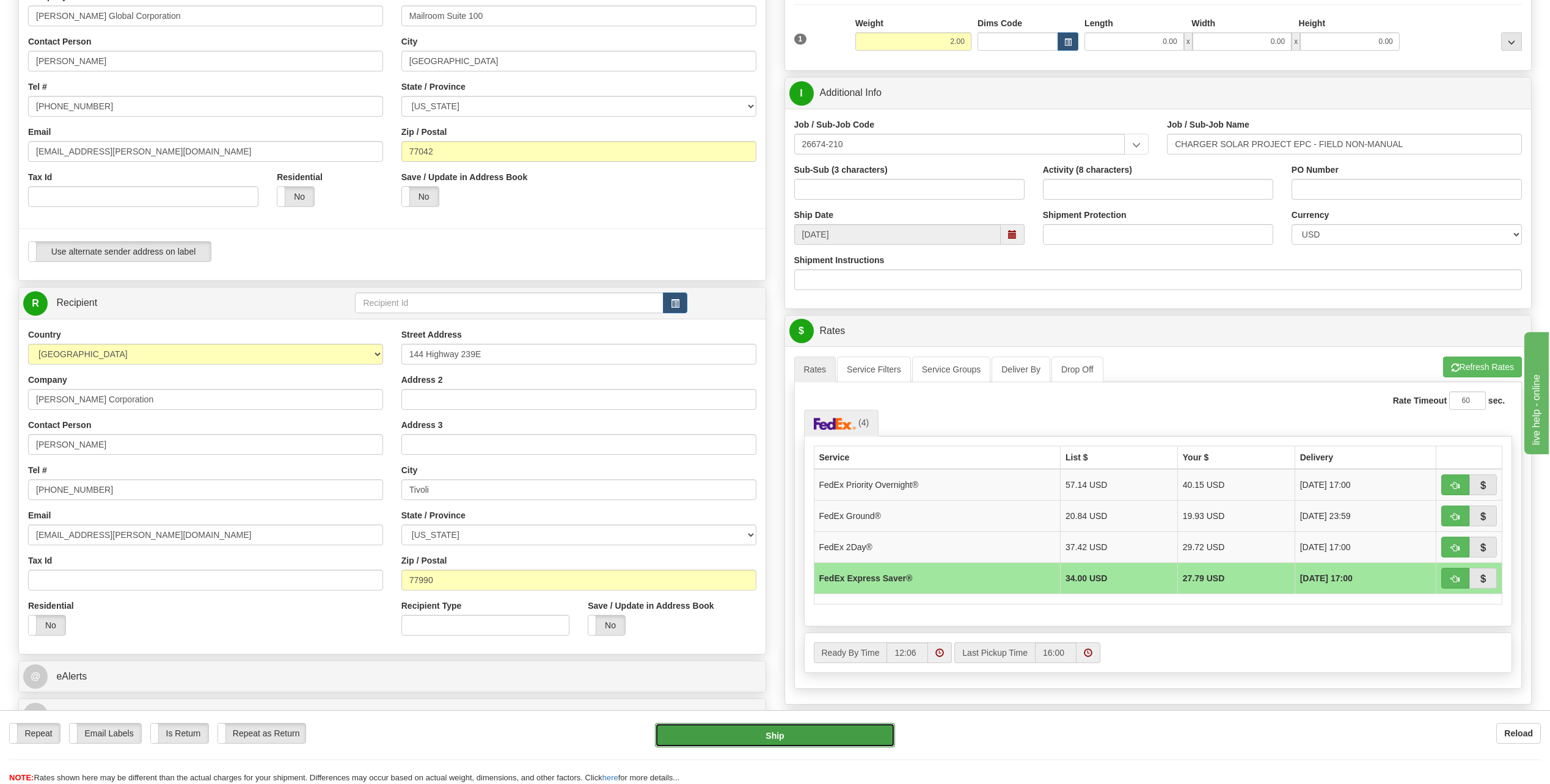
click at [779, 734] on button "Ship" at bounding box center [775, 735] width 240 height 25
type input "20"
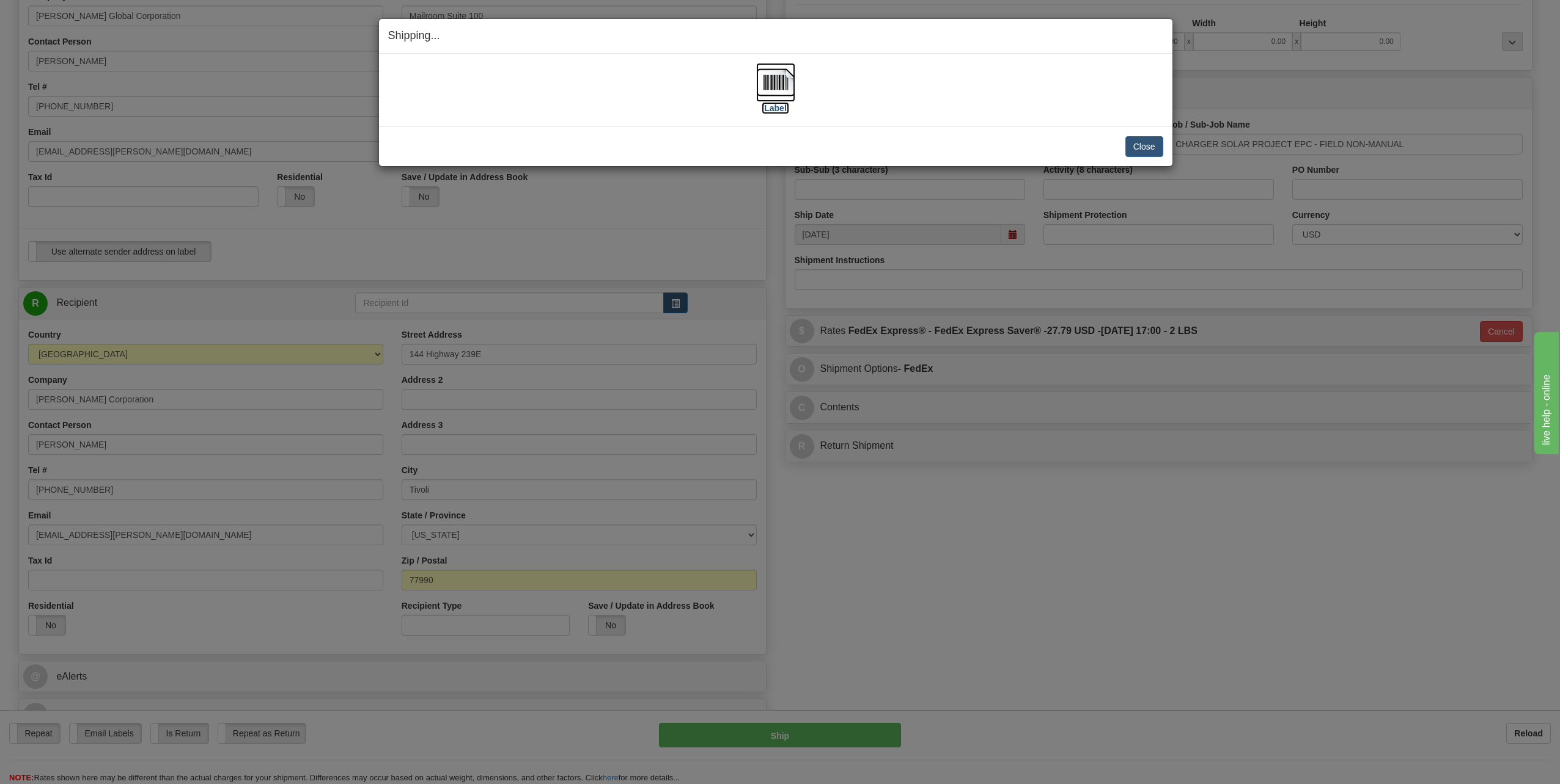
click at [780, 82] on img at bounding box center [776, 83] width 39 height 39
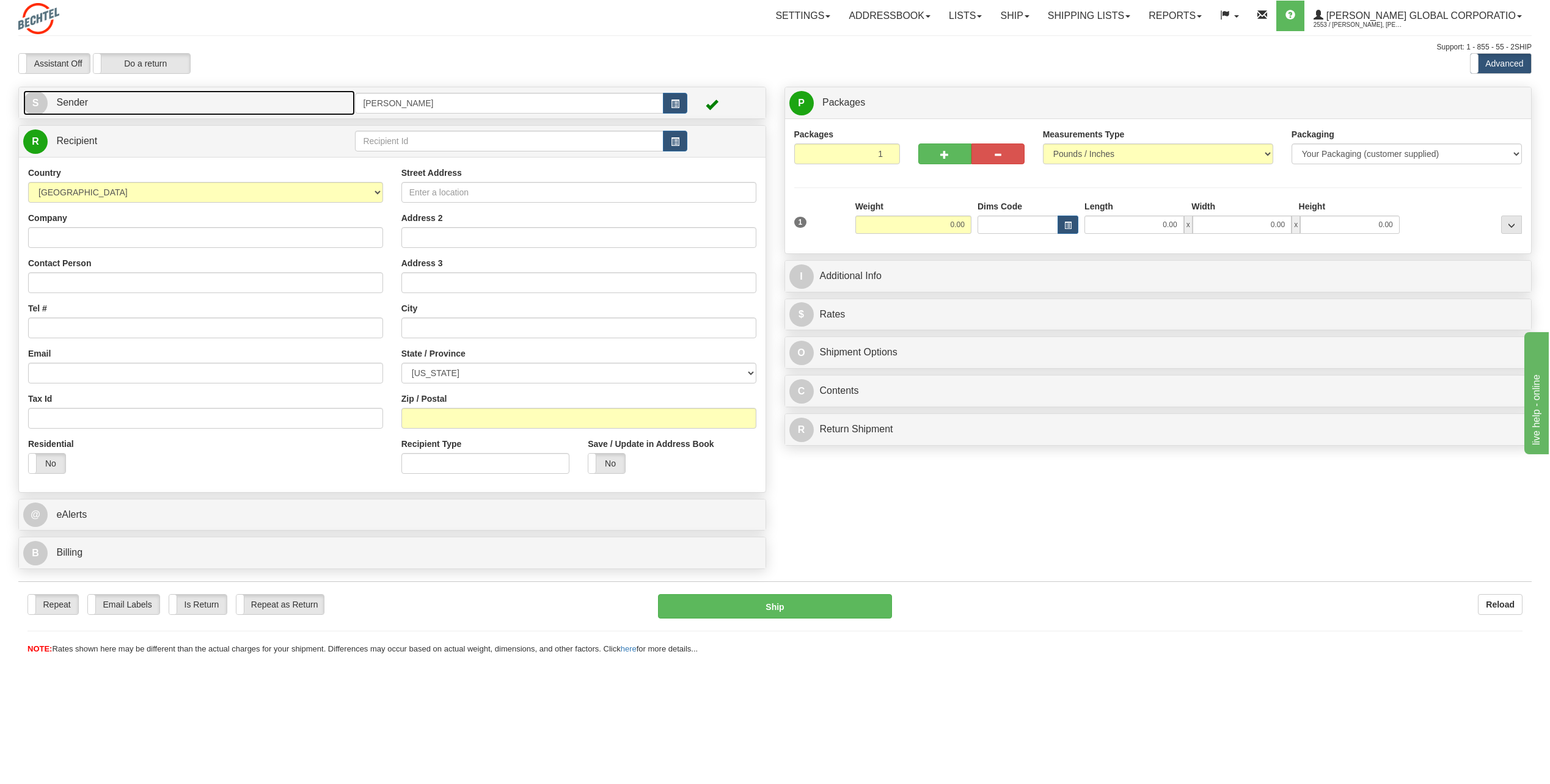
click at [44, 96] on span "S" at bounding box center [35, 103] width 25 height 25
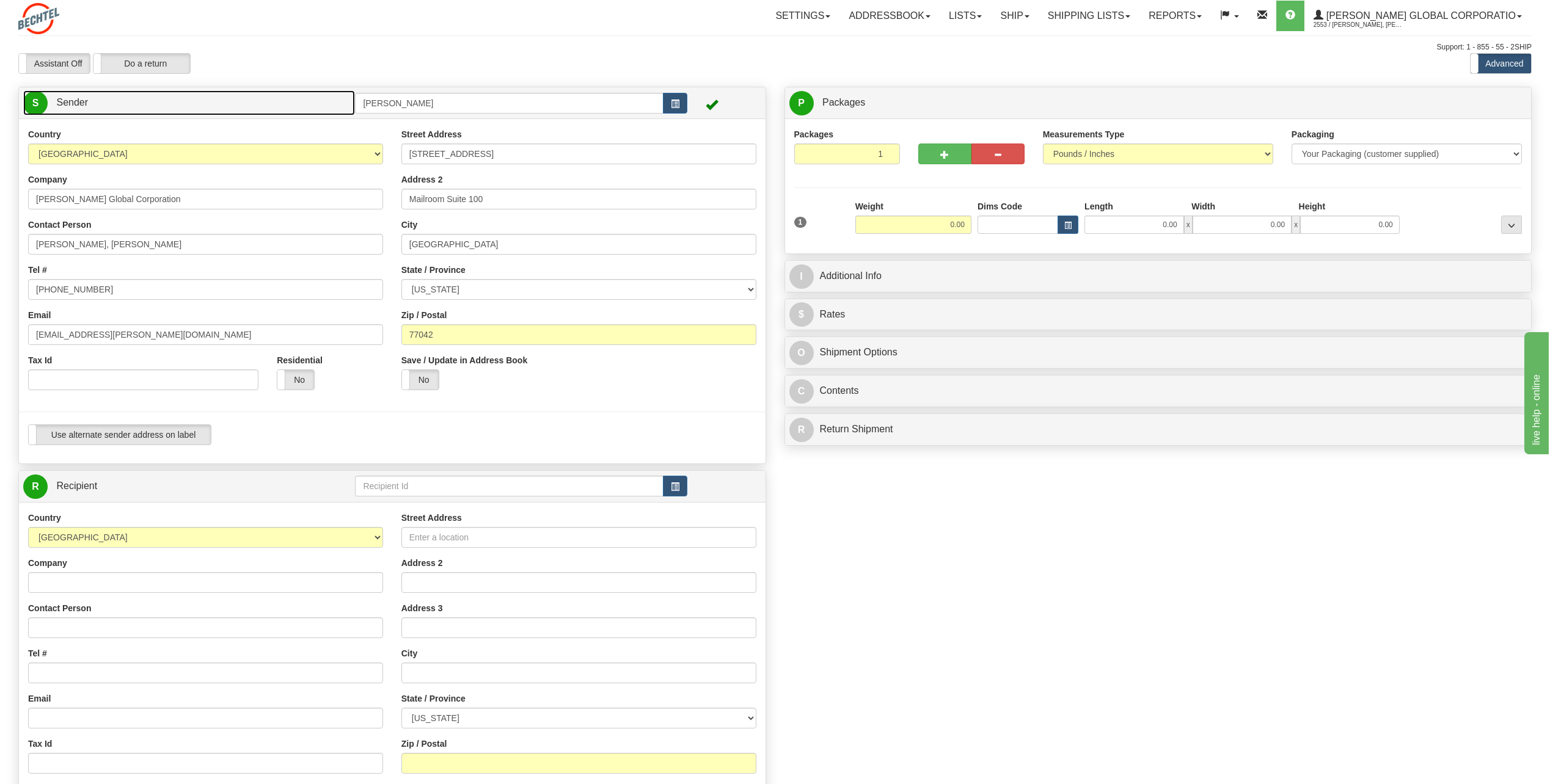
click at [38, 102] on span "S" at bounding box center [35, 103] width 25 height 25
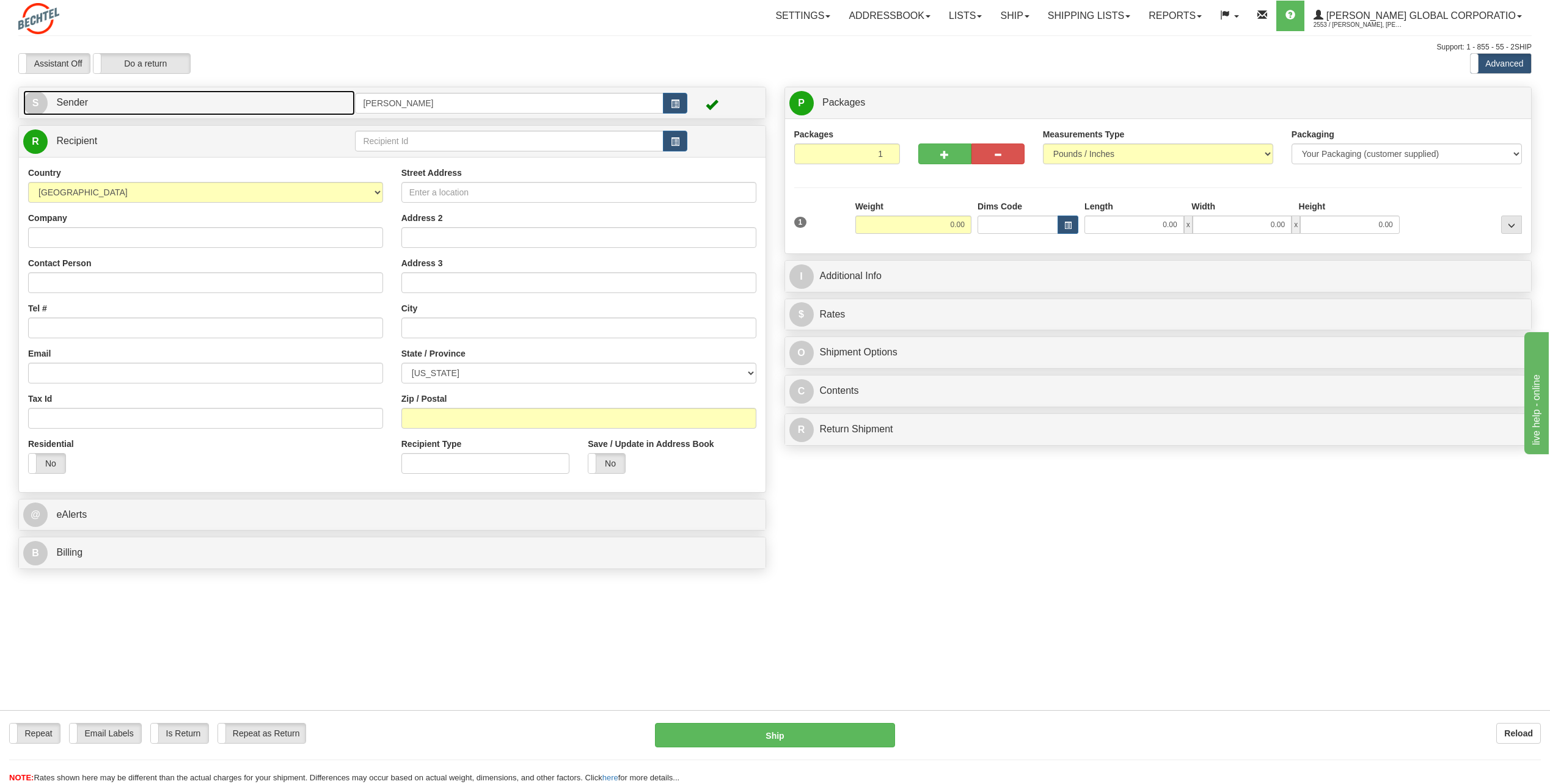
click at [44, 96] on span "S" at bounding box center [35, 103] width 25 height 25
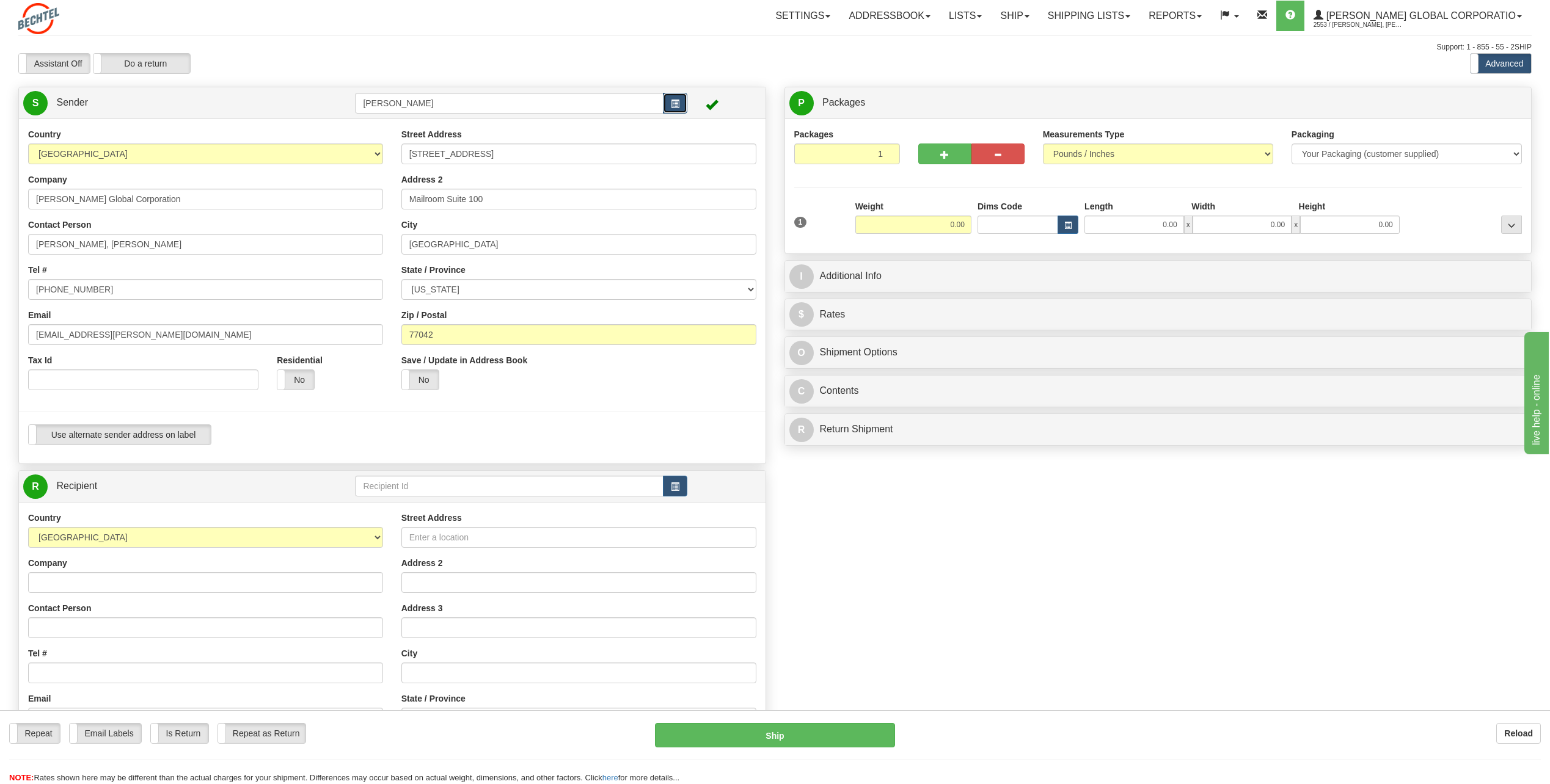
click at [679, 100] on span "button" at bounding box center [675, 104] width 9 height 8
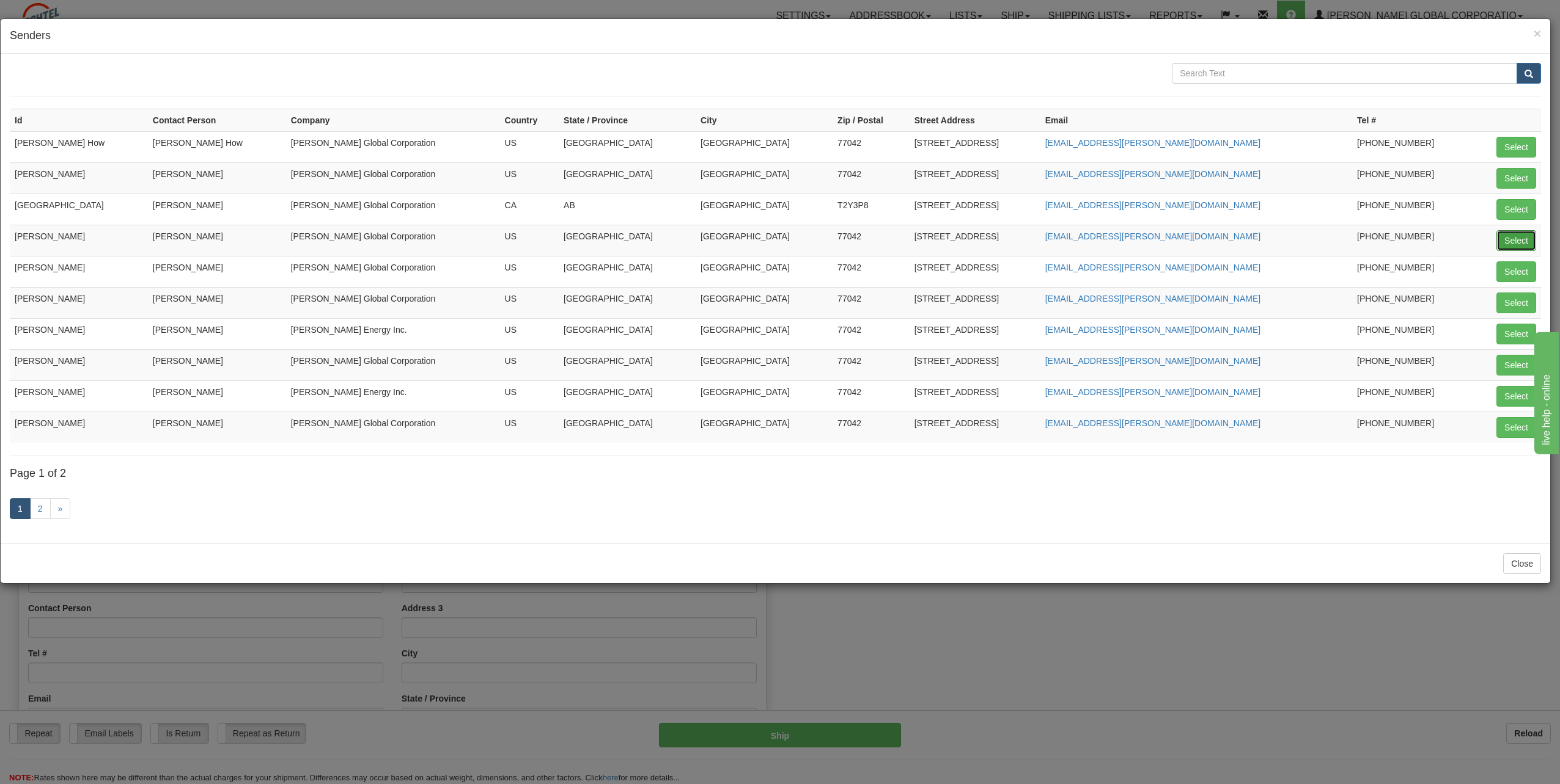
click at [1519, 232] on button "Select" at bounding box center [1516, 240] width 39 height 21
type input "[PERSON_NAME]"
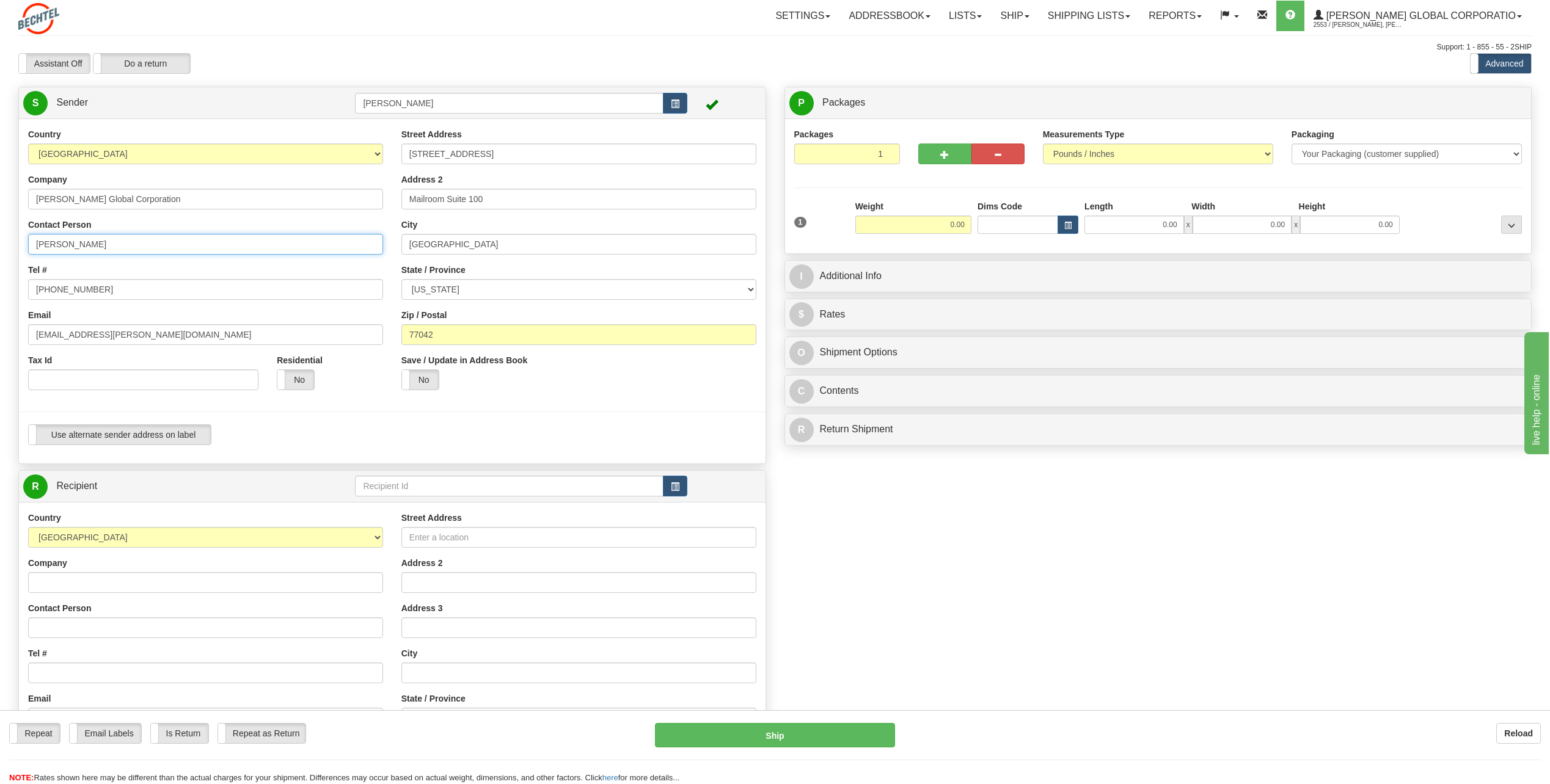
click at [131, 248] on input "[PERSON_NAME]" at bounding box center [205, 244] width 355 height 21
type input "C"
type input "Julia Torres"
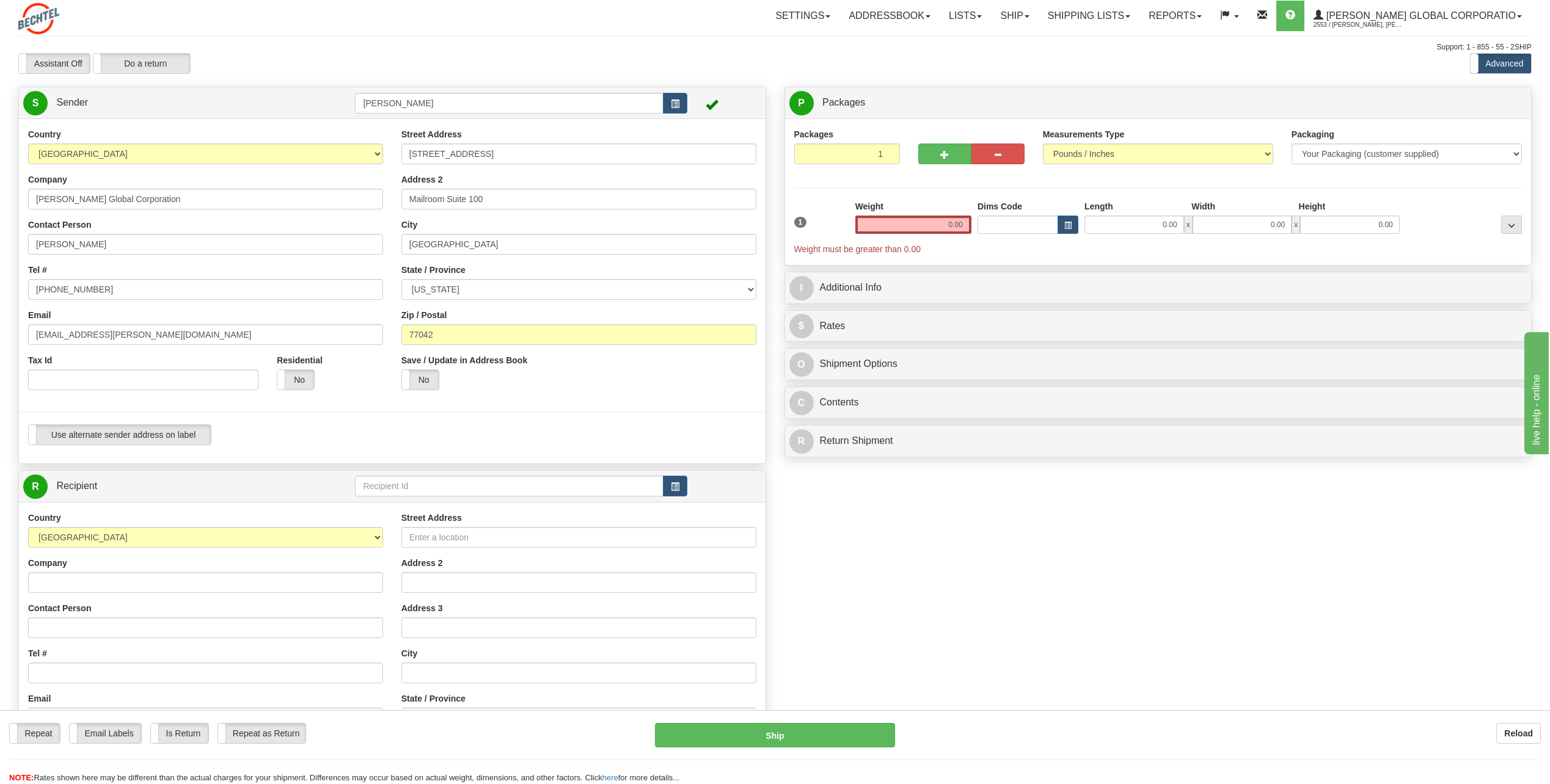
drag, startPoint x: 264, startPoint y: 262, endPoint x: 258, endPoint y: 265, distance: 6.7
click at [261, 269] on div "Country [GEOGRAPHIC_DATA] [GEOGRAPHIC_DATA] [GEOGRAPHIC_DATA] [GEOGRAPHIC_DATA]…" at bounding box center [205, 264] width 373 height 271
click at [107, 285] on input "[PHONE_NUMBER]" at bounding box center [205, 289] width 355 height 21
type input "713 235-5225"
drag, startPoint x: 73, startPoint y: 335, endPoint x: 17, endPoint y: 329, distance: 56.3
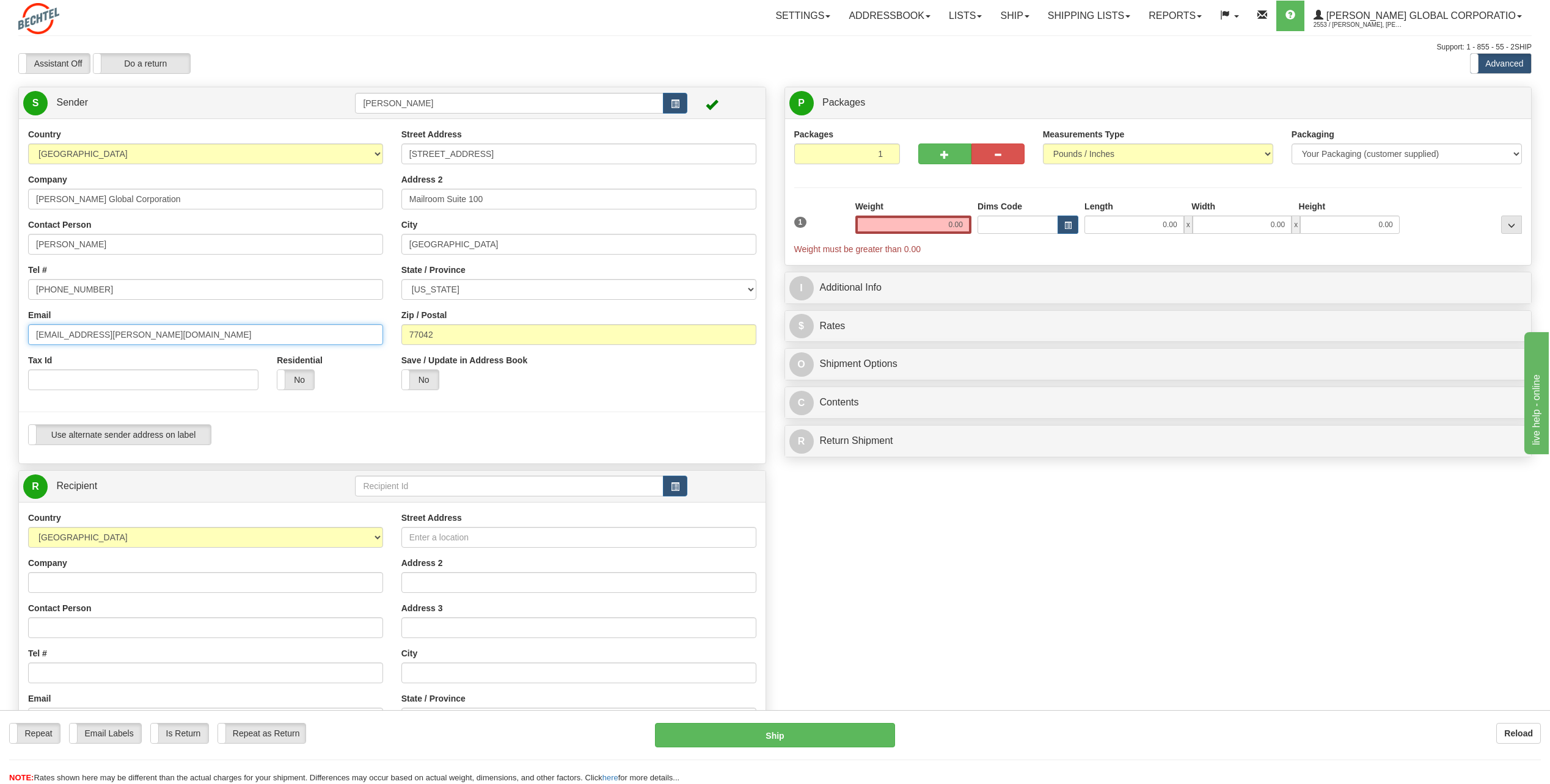
click at [19, 329] on div "Country [GEOGRAPHIC_DATA] [GEOGRAPHIC_DATA] [GEOGRAPHIC_DATA] [GEOGRAPHIC_DATA]…" at bounding box center [392, 292] width 747 height 326
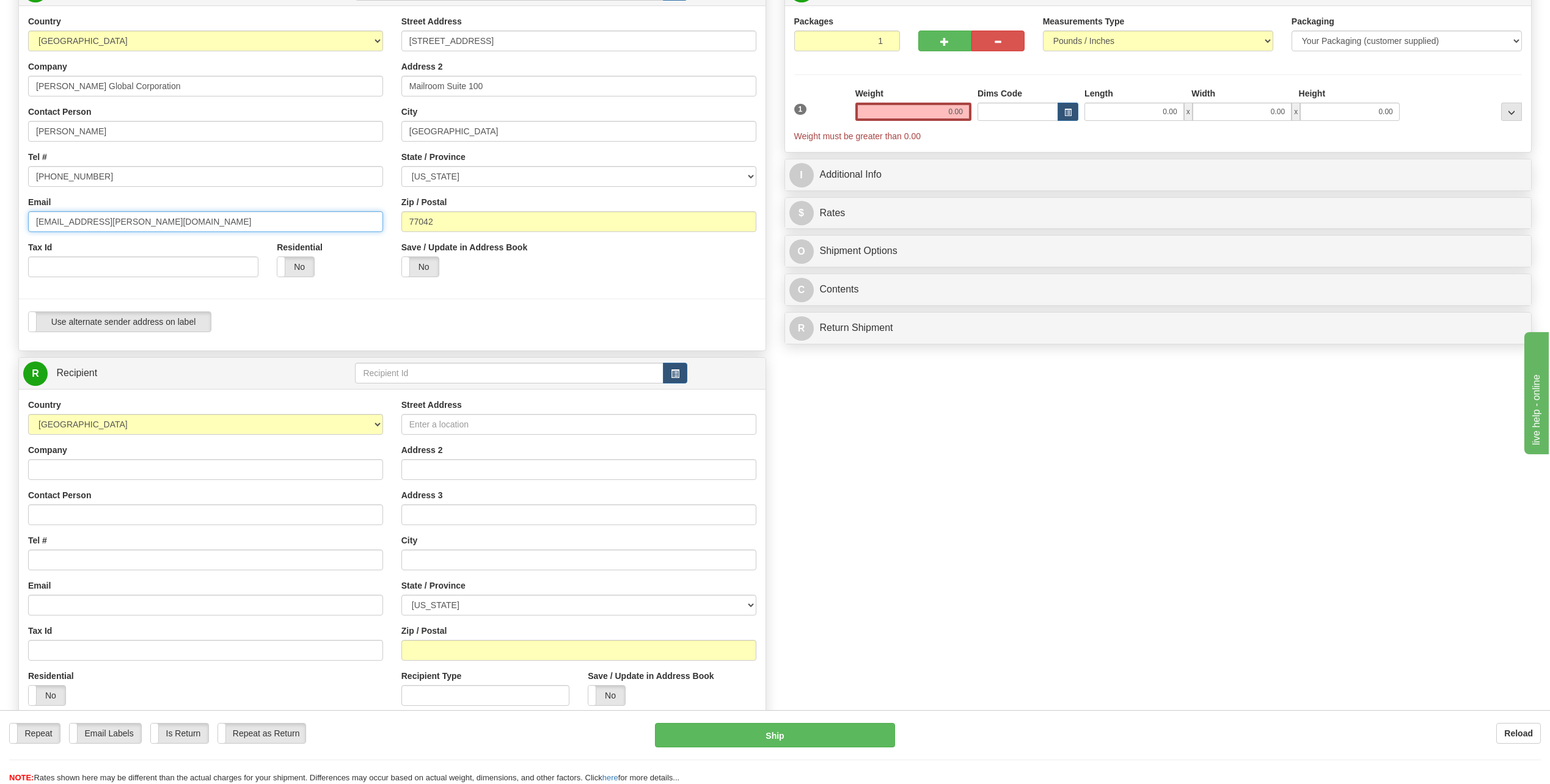
scroll to position [122, 0]
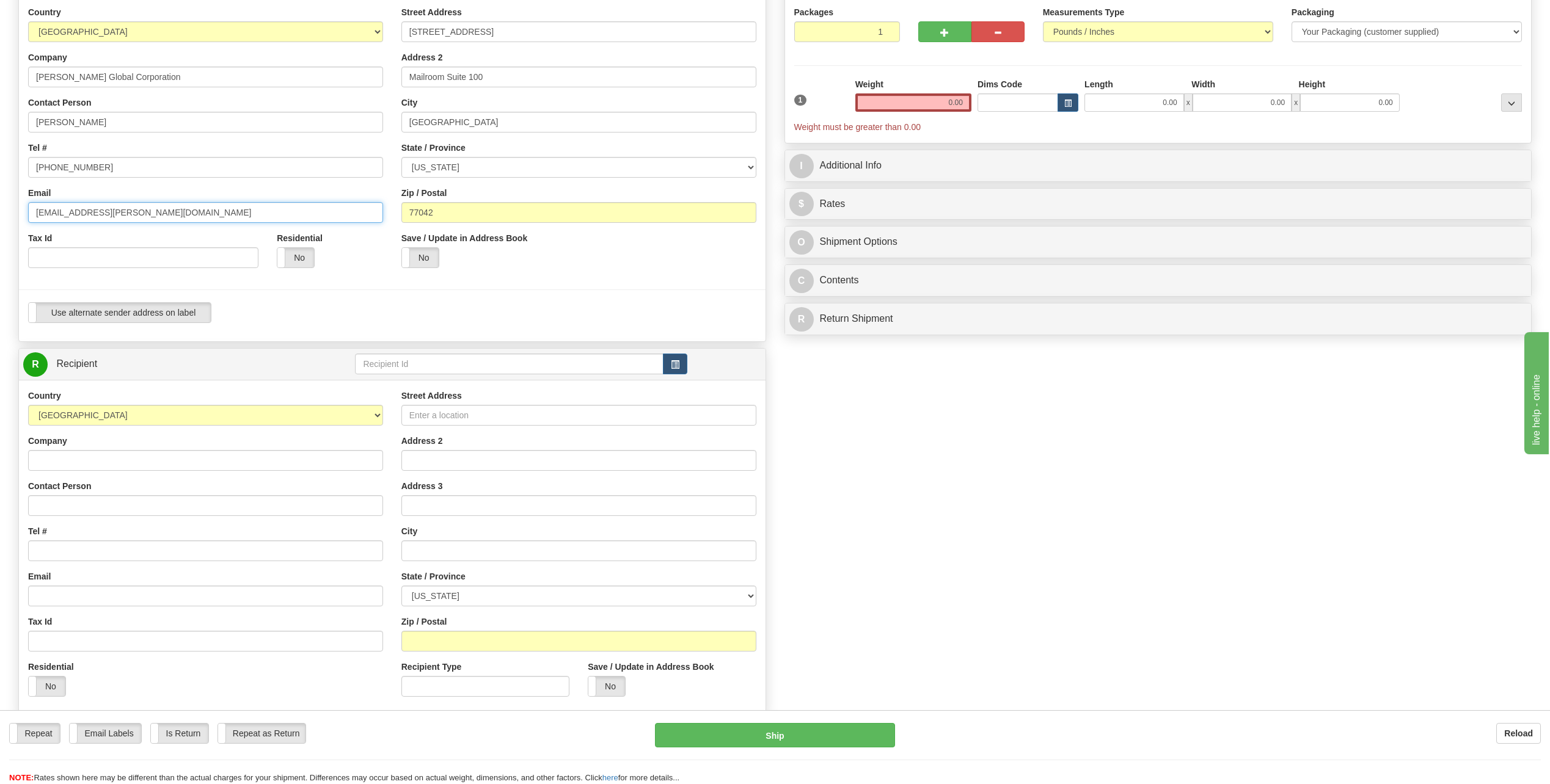
type input "jtorres9@bechtel.com"
click at [443, 419] on input "Street Address" at bounding box center [579, 415] width 355 height 21
type input "18794 E Utah Circle"
type input "David Croft"
type input "Aurora"
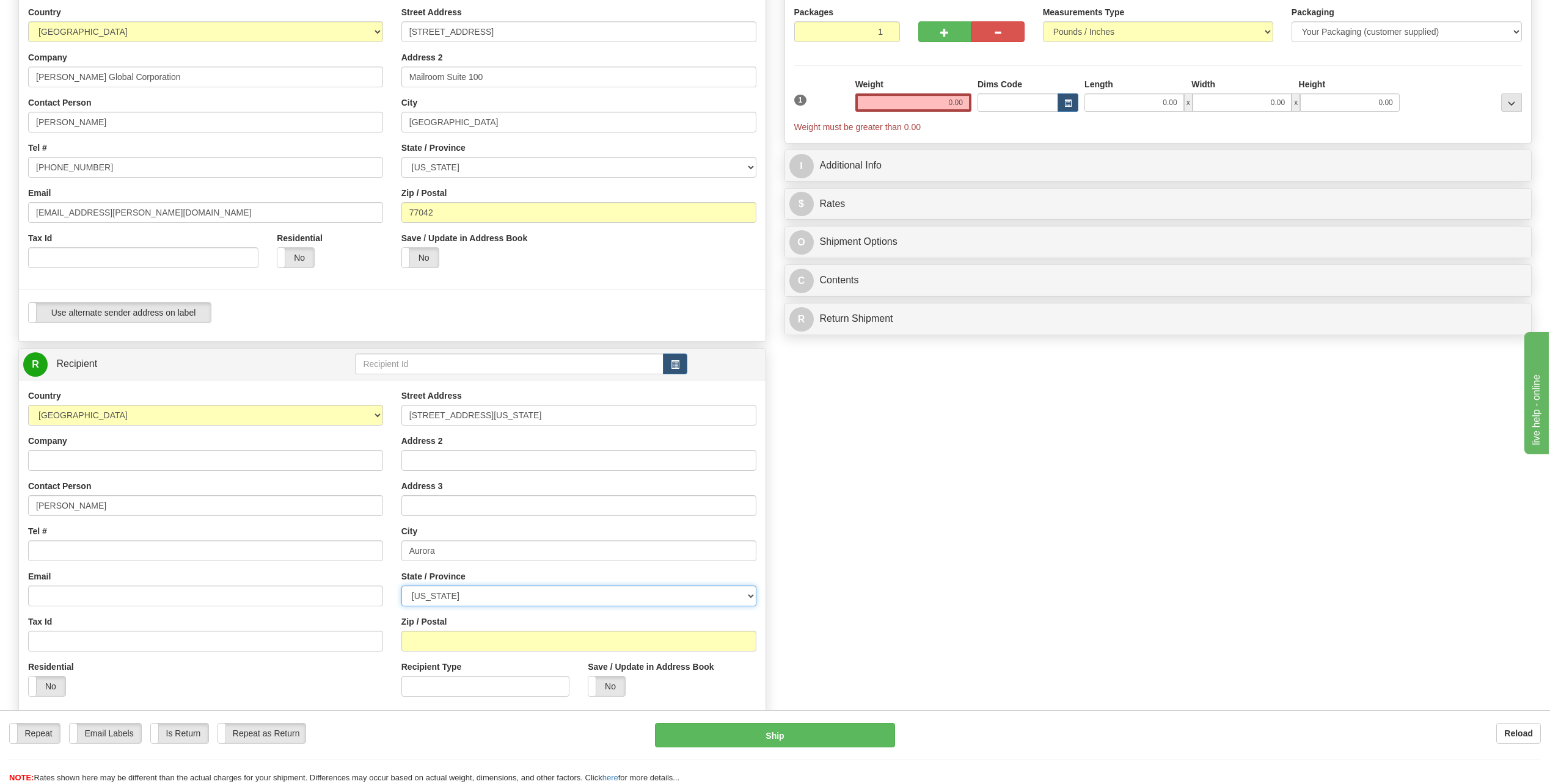
select select "CO"
type input "80017"
type input "[STREET_ADDRESS]"
type input "jtorres9@bechtel.com"
type input "Mailroom Suite 100"
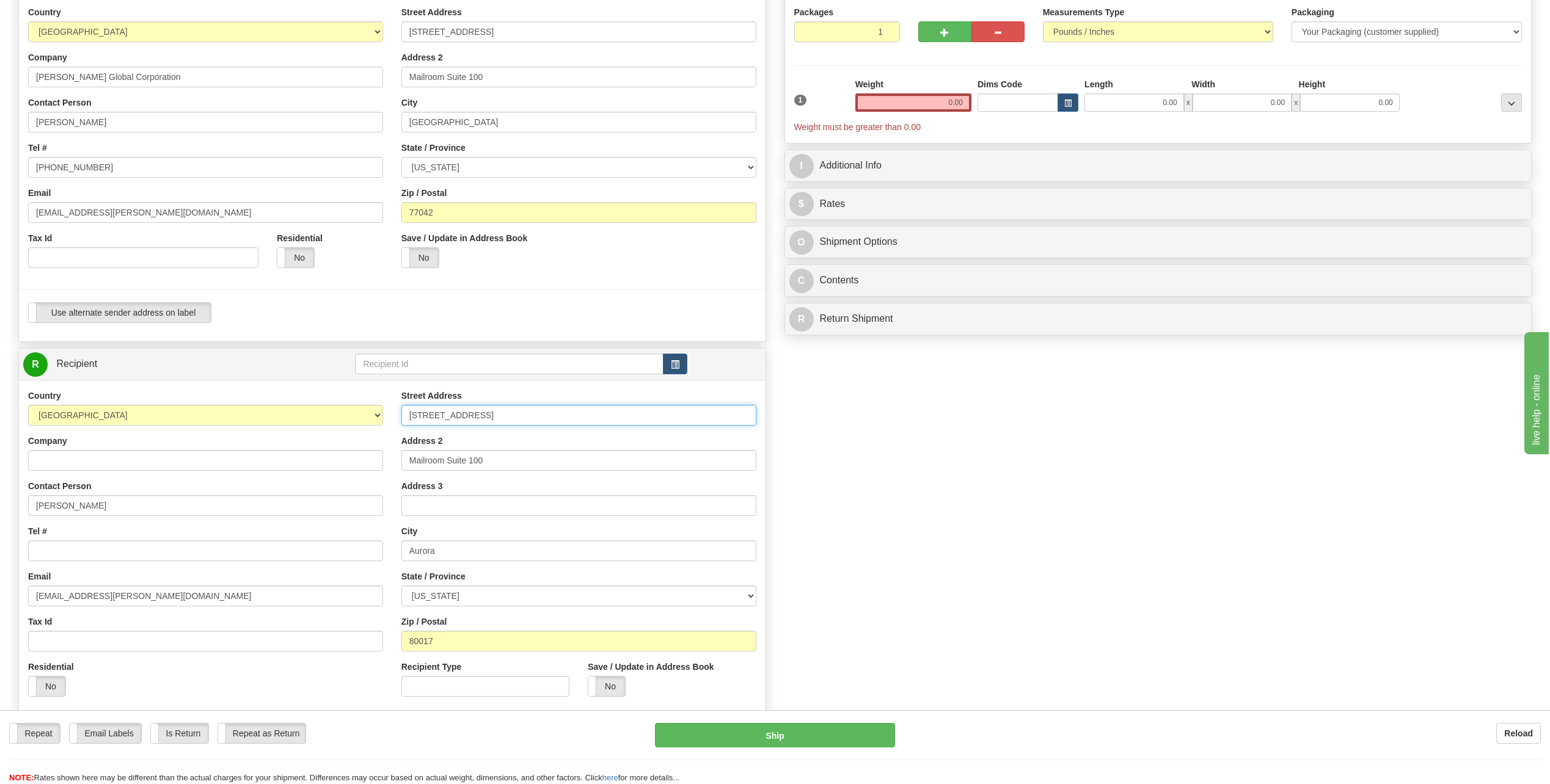
click at [501, 416] on input "[STREET_ADDRESS]" at bounding box center [579, 415] width 355 height 21
type input "2"
type input "18794 E Utah Circle"
drag, startPoint x: 486, startPoint y: 455, endPoint x: 479, endPoint y: 455, distance: 7.0
click at [486, 456] on input "Mailroom Suite 100" at bounding box center [579, 460] width 355 height 21
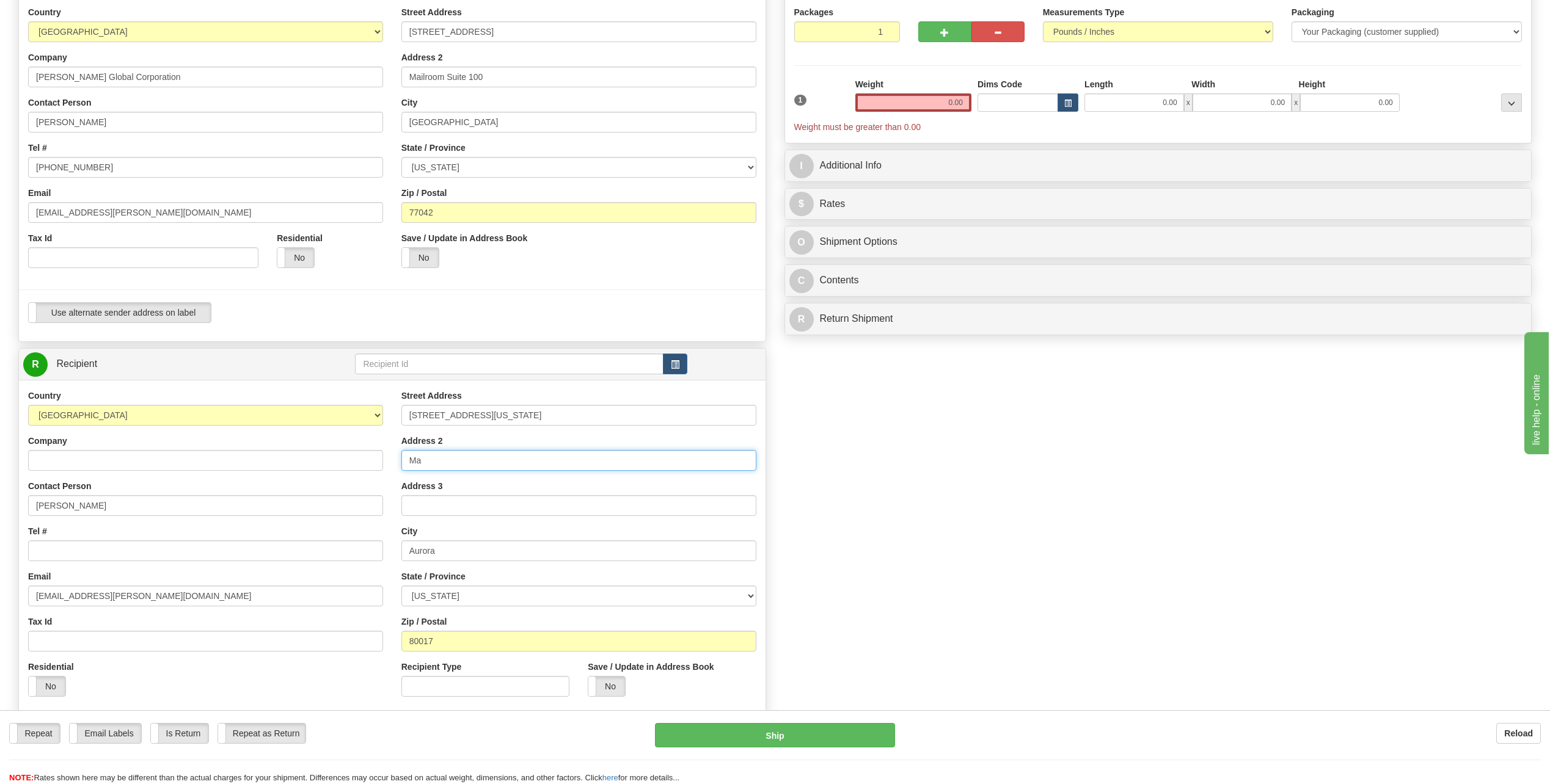
type input "M"
click at [59, 547] on input "Tel #" at bounding box center [205, 550] width 355 height 21
type input "[PHONE_NUMBER]"
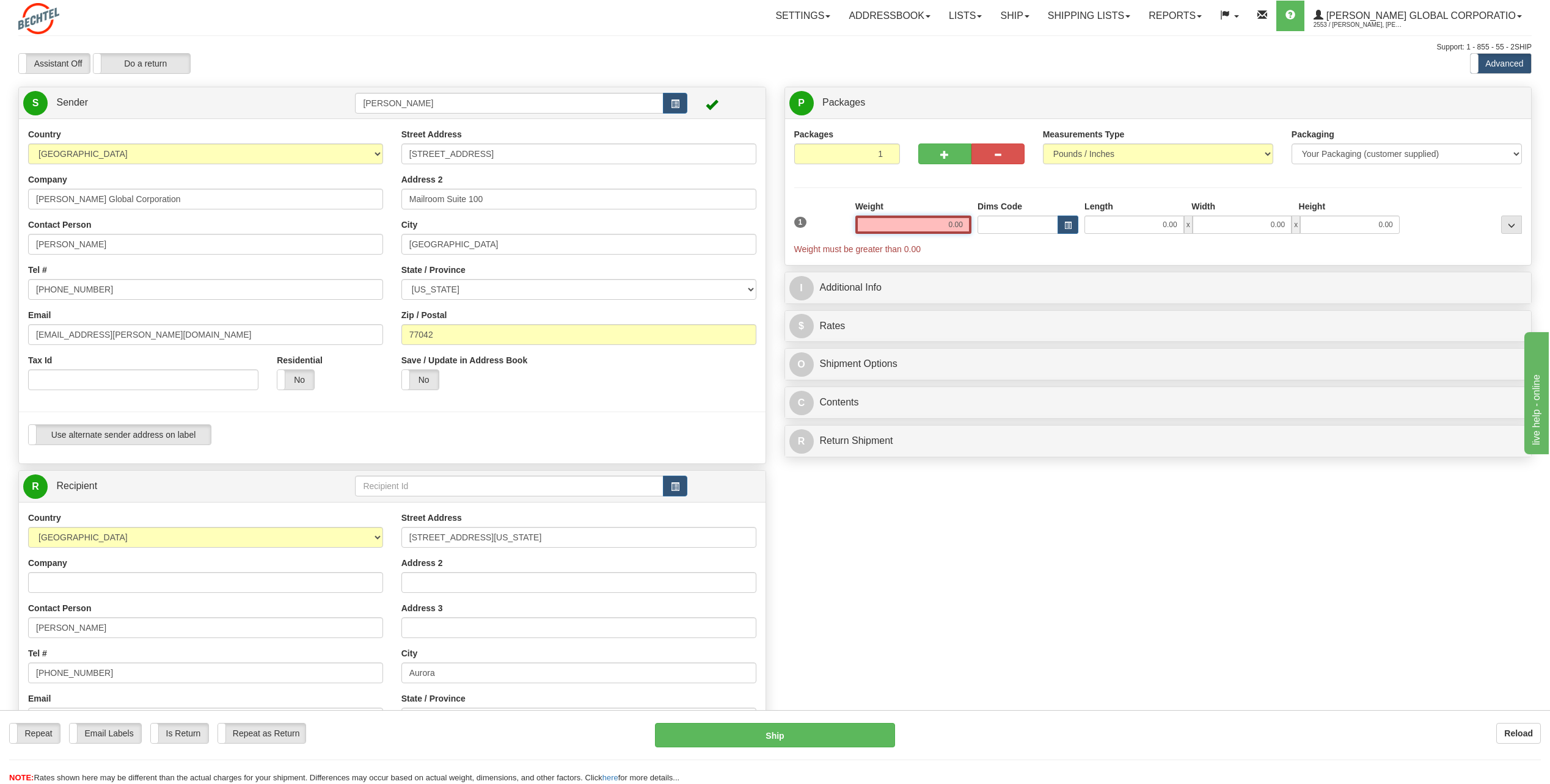
drag, startPoint x: 942, startPoint y: 227, endPoint x: 1133, endPoint y: 212, distance: 191.6
click at [1123, 212] on div "1 Weight 0.00 Dims Code 0.00" at bounding box center [1158, 228] width 734 height 55
type input "0.50"
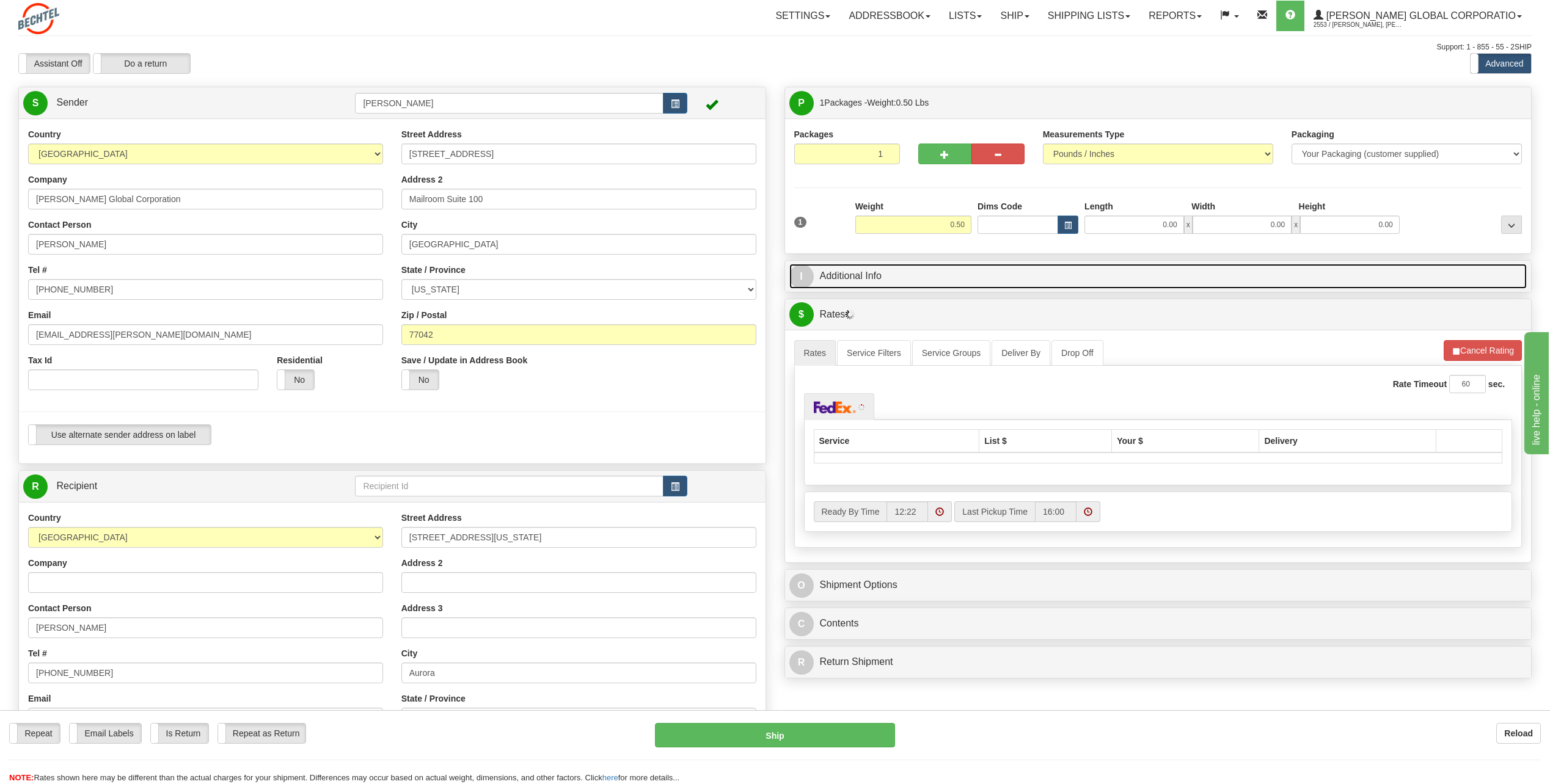
click at [808, 276] on span "I" at bounding box center [801, 276] width 25 height 25
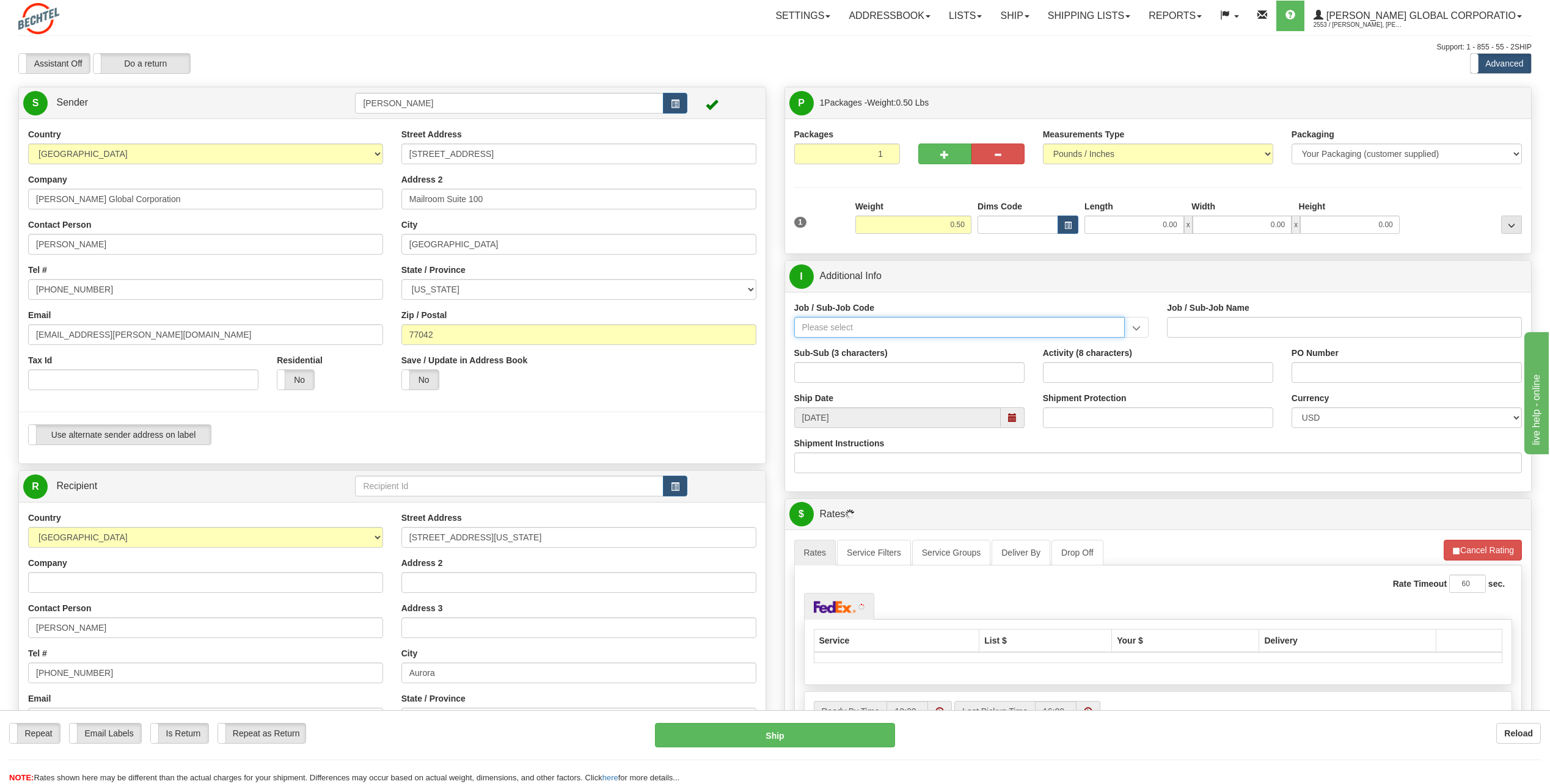
click at [822, 320] on input "Job / Sub-Job Code" at bounding box center [959, 327] width 331 height 21
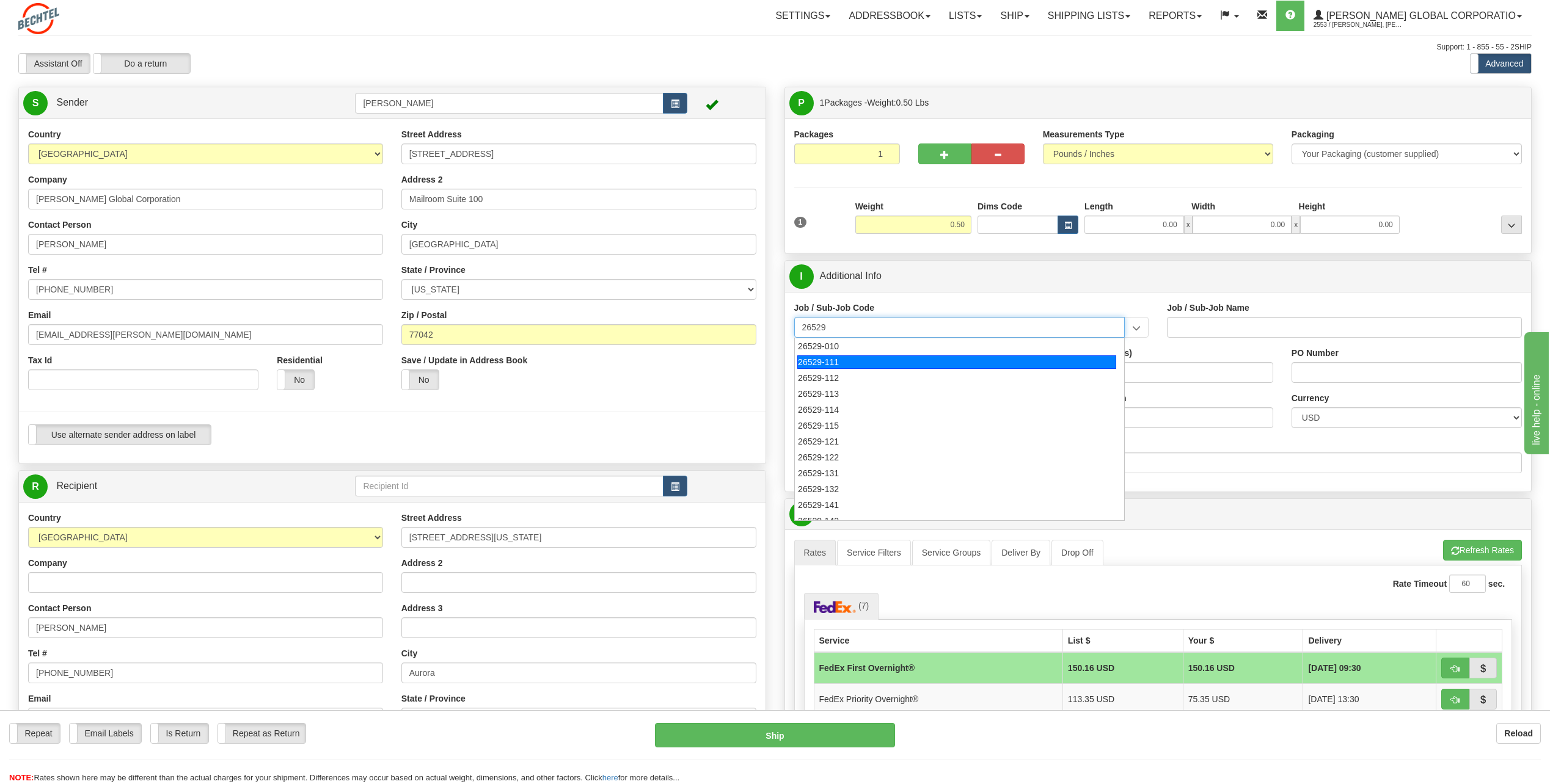
click at [829, 361] on div "26529-111" at bounding box center [956, 363] width 319 height 14
type input "26529-111"
type input "THACKER PASS PROJECT - HOME OFFICES USA NATIONALS"
type input "26529-111"
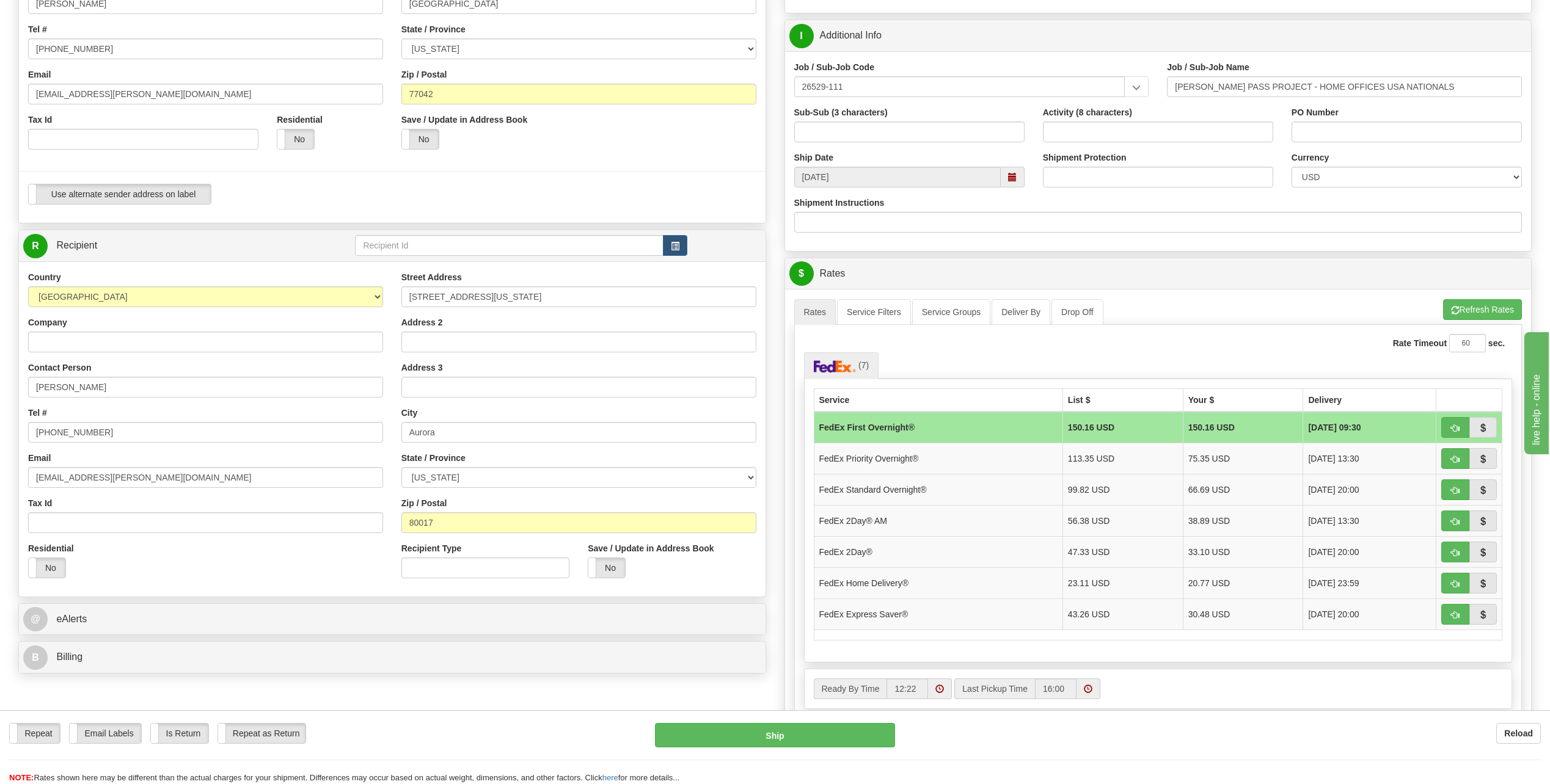
scroll to position [245, 0]
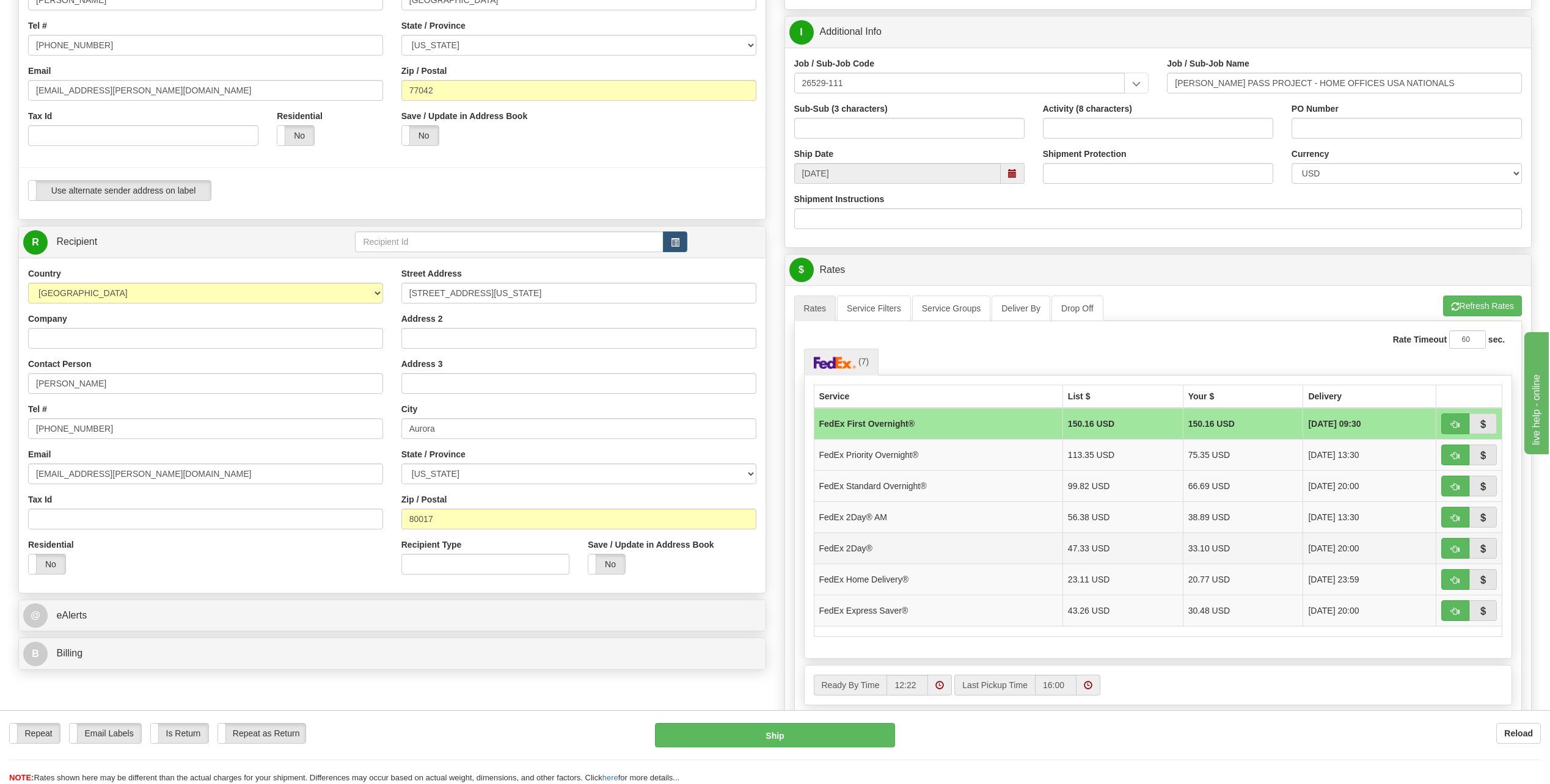
click at [869, 551] on td "FedEx 2Day®" at bounding box center [938, 548] width 249 height 31
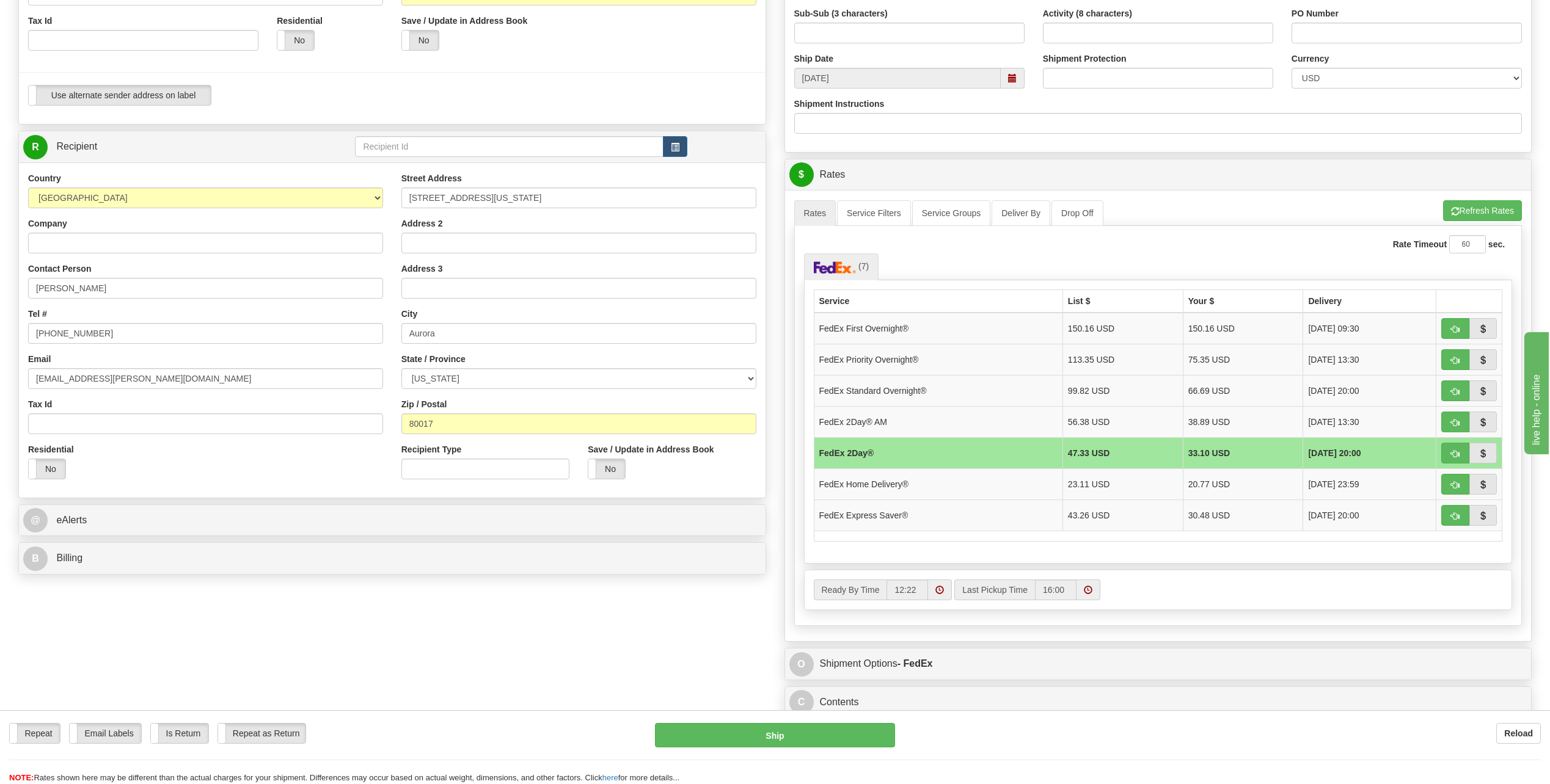
scroll to position [488, 0]
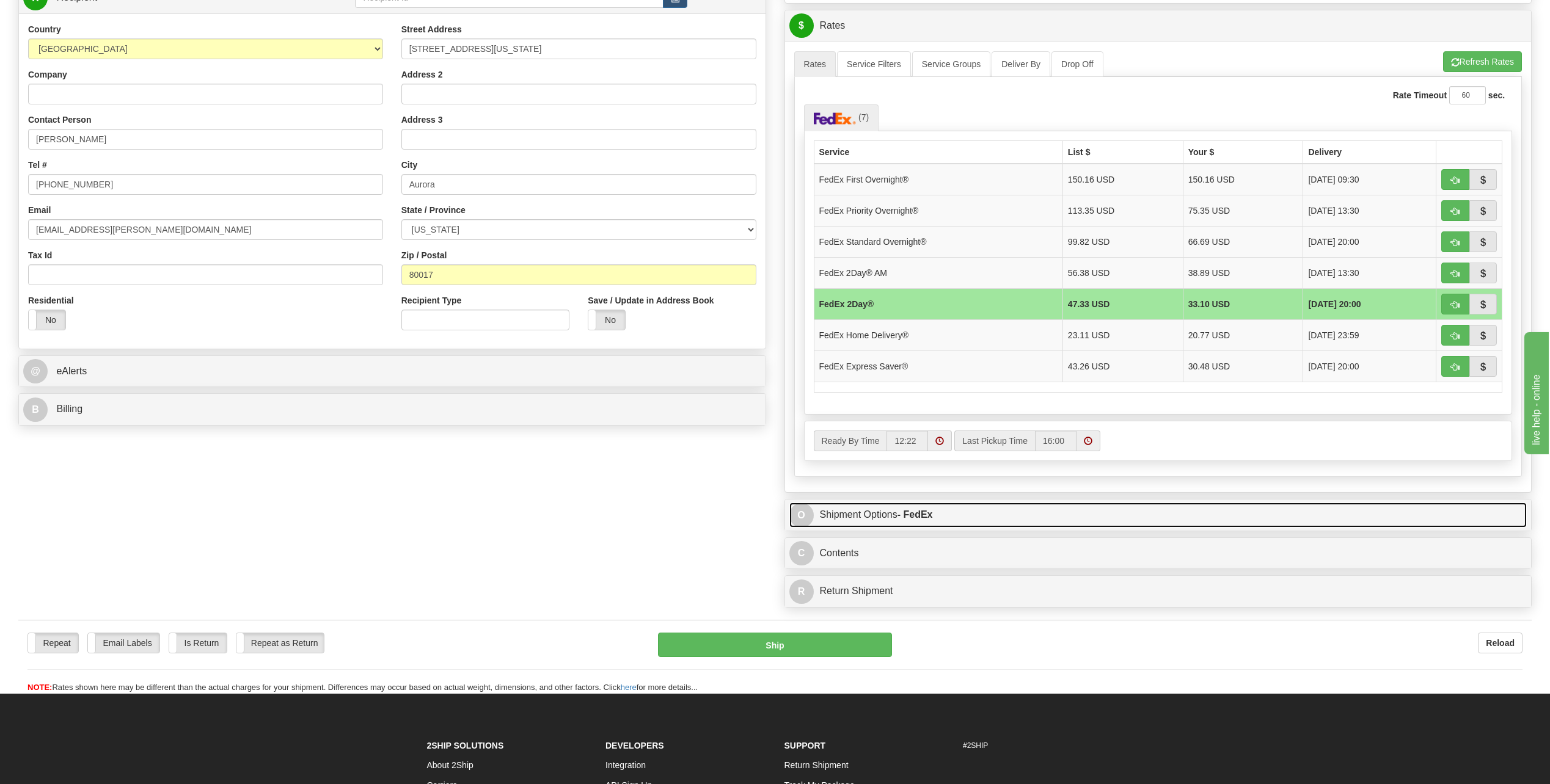
click at [795, 510] on span "O" at bounding box center [801, 515] width 25 height 25
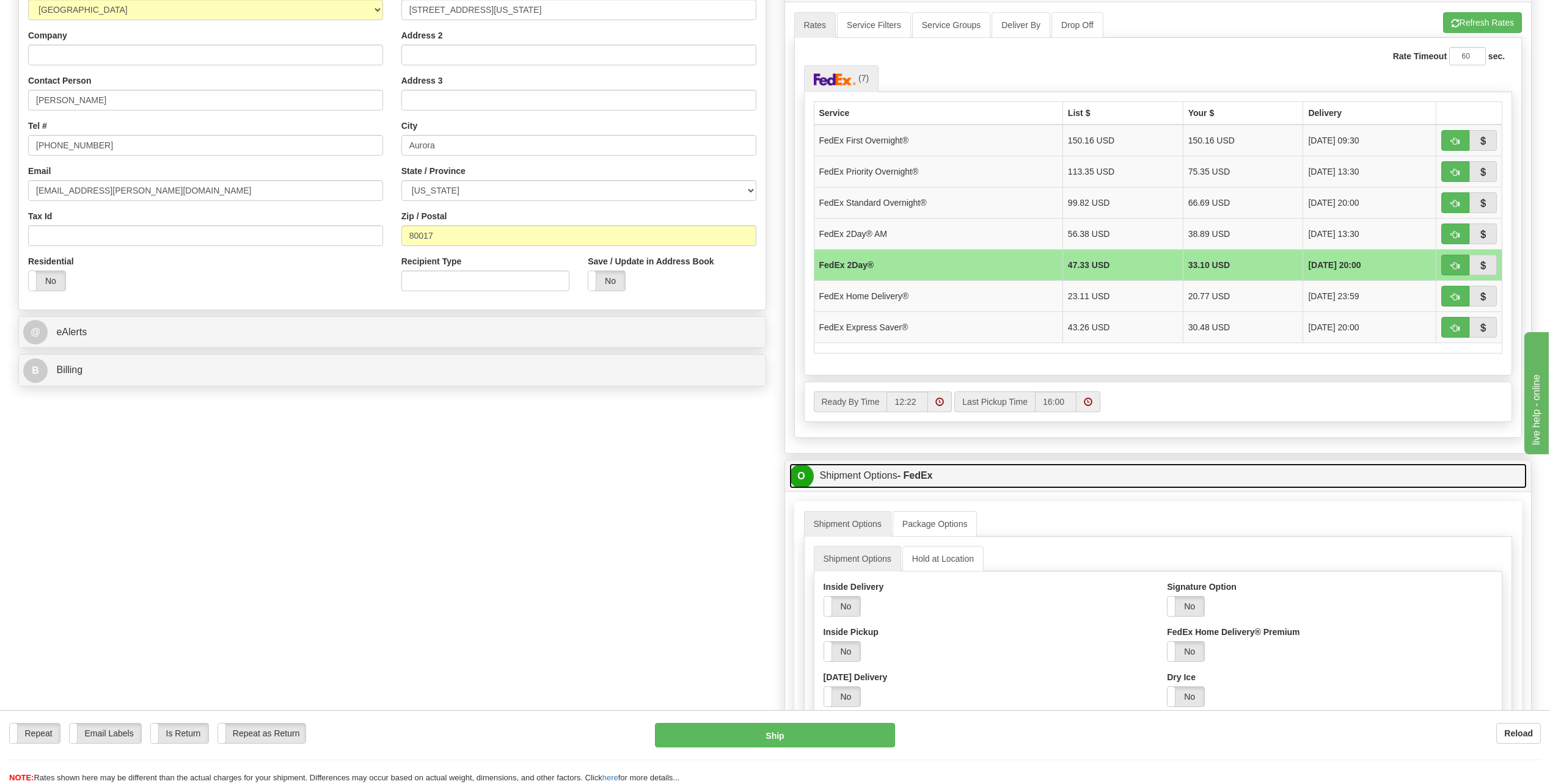
scroll to position [611, 0]
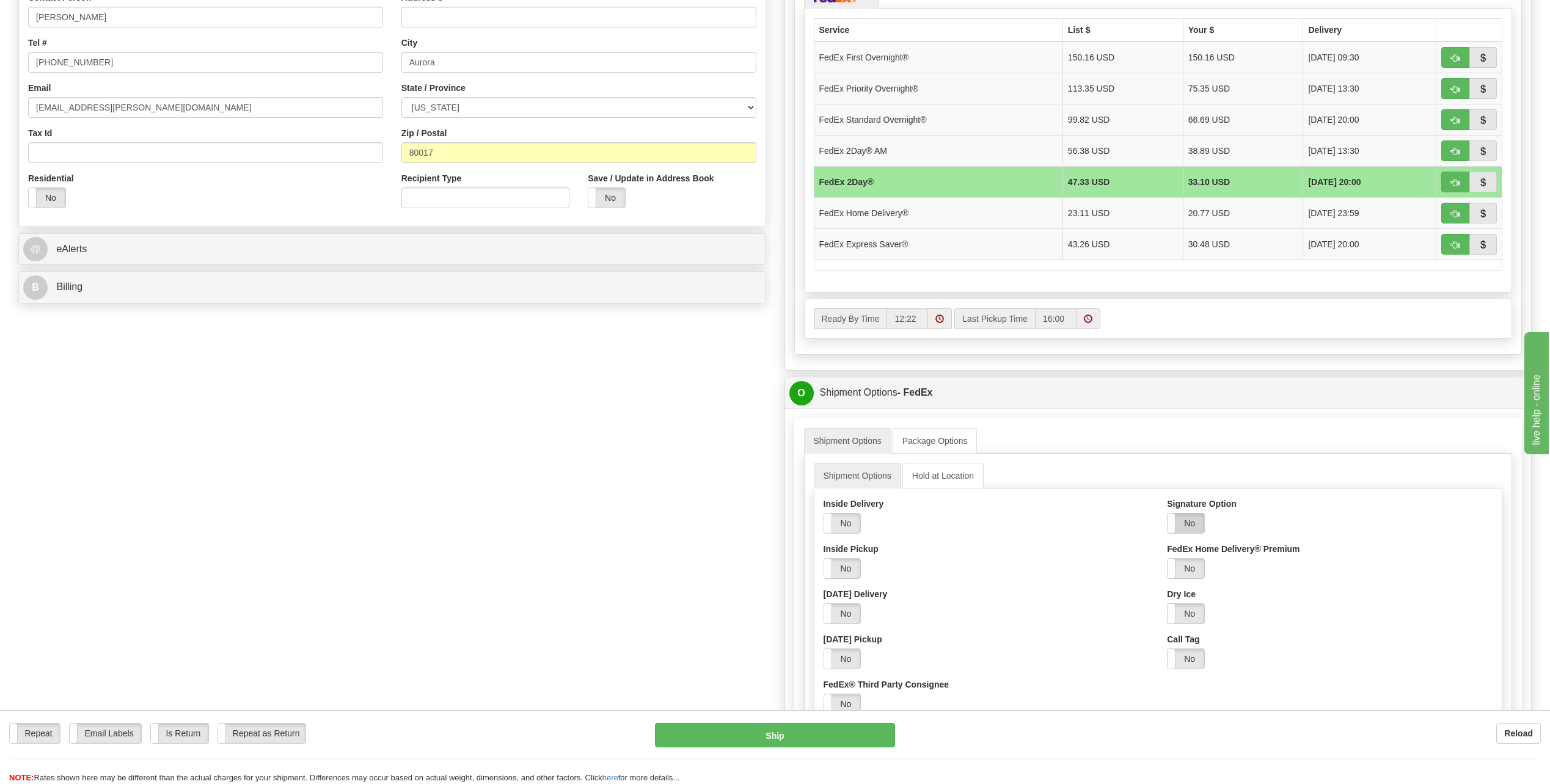
click at [1188, 526] on label "No" at bounding box center [1185, 524] width 36 height 20
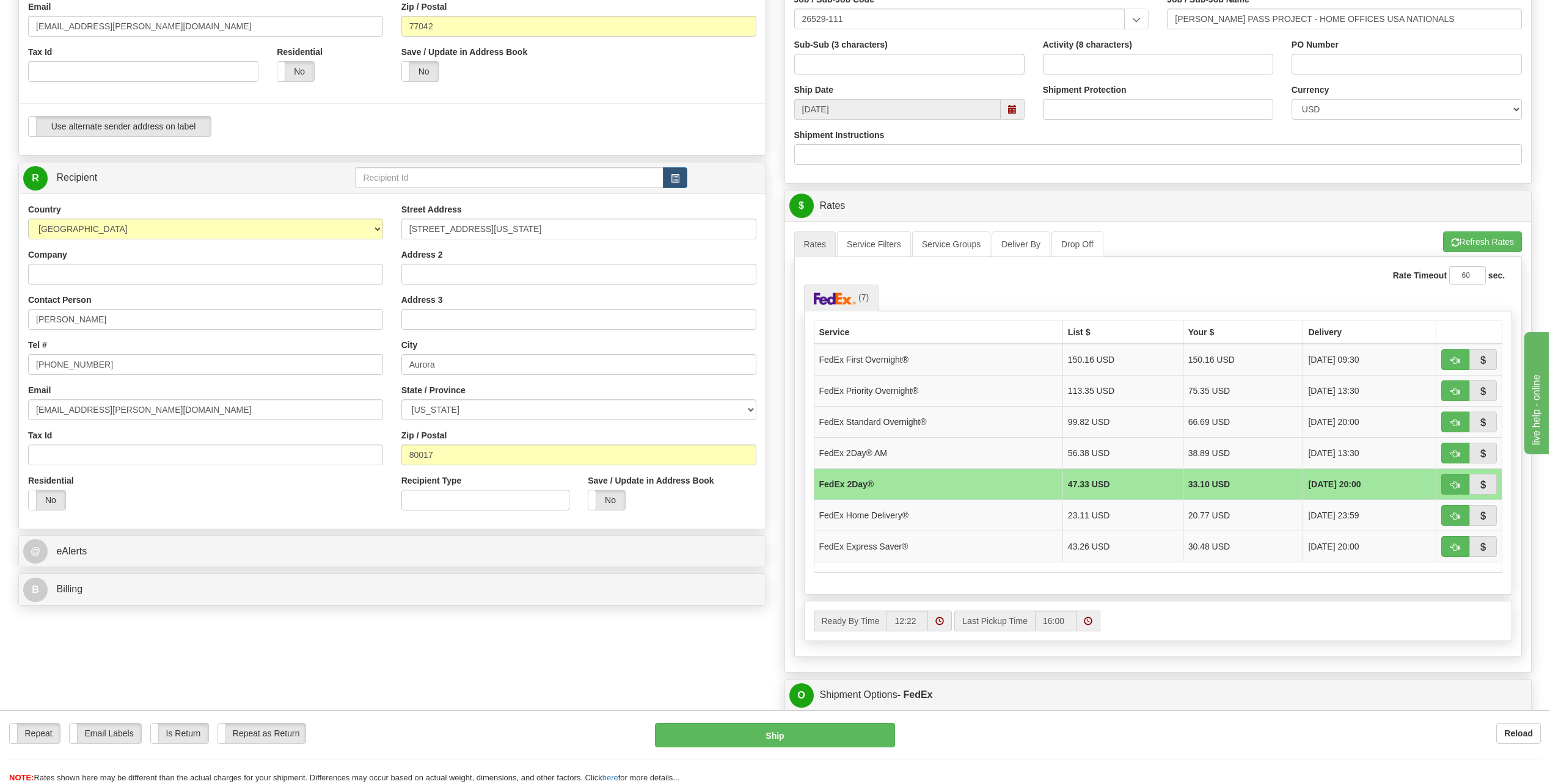
scroll to position [184, 0]
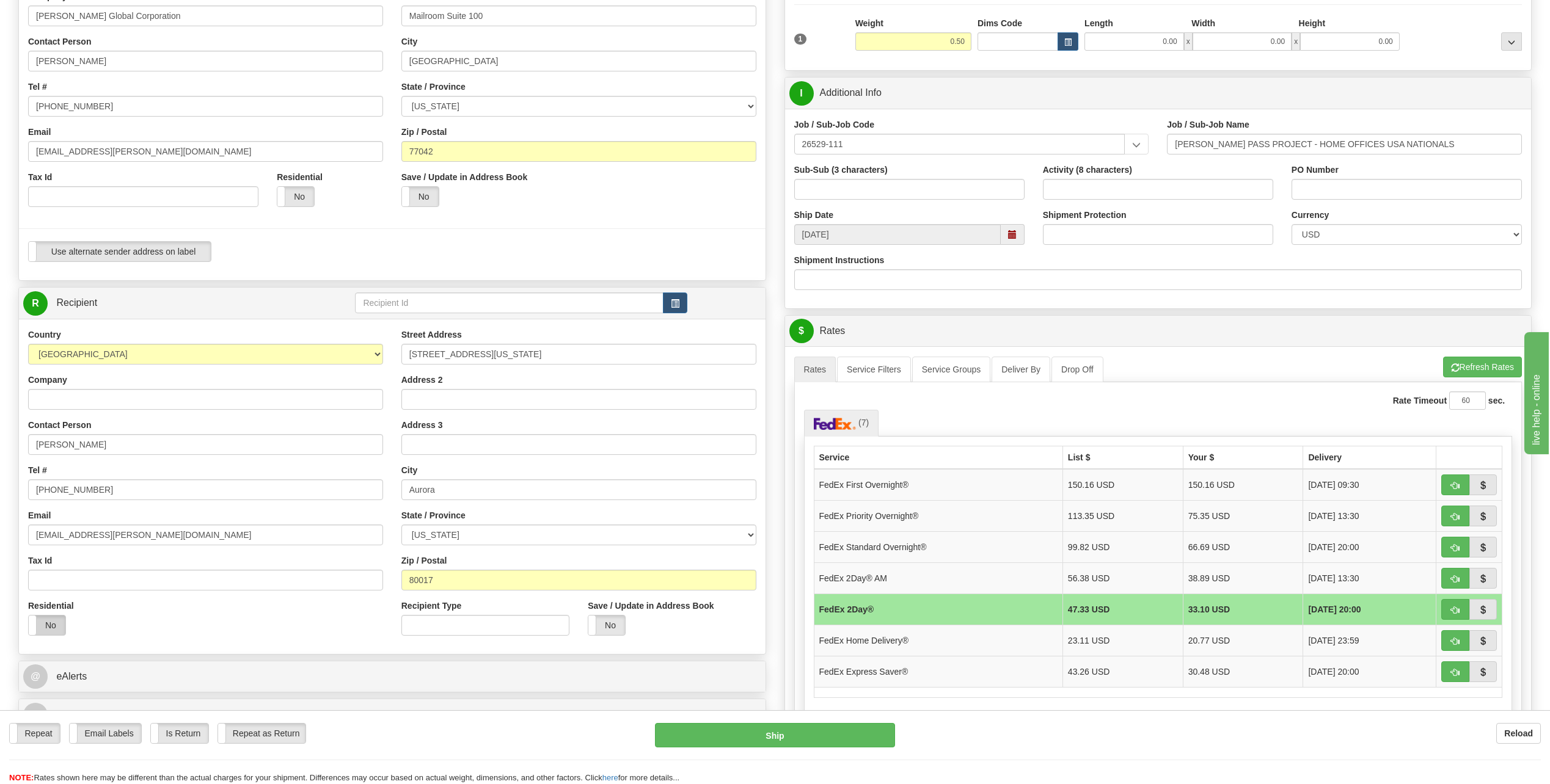
click at [41, 625] on label "No" at bounding box center [46, 626] width 36 height 20
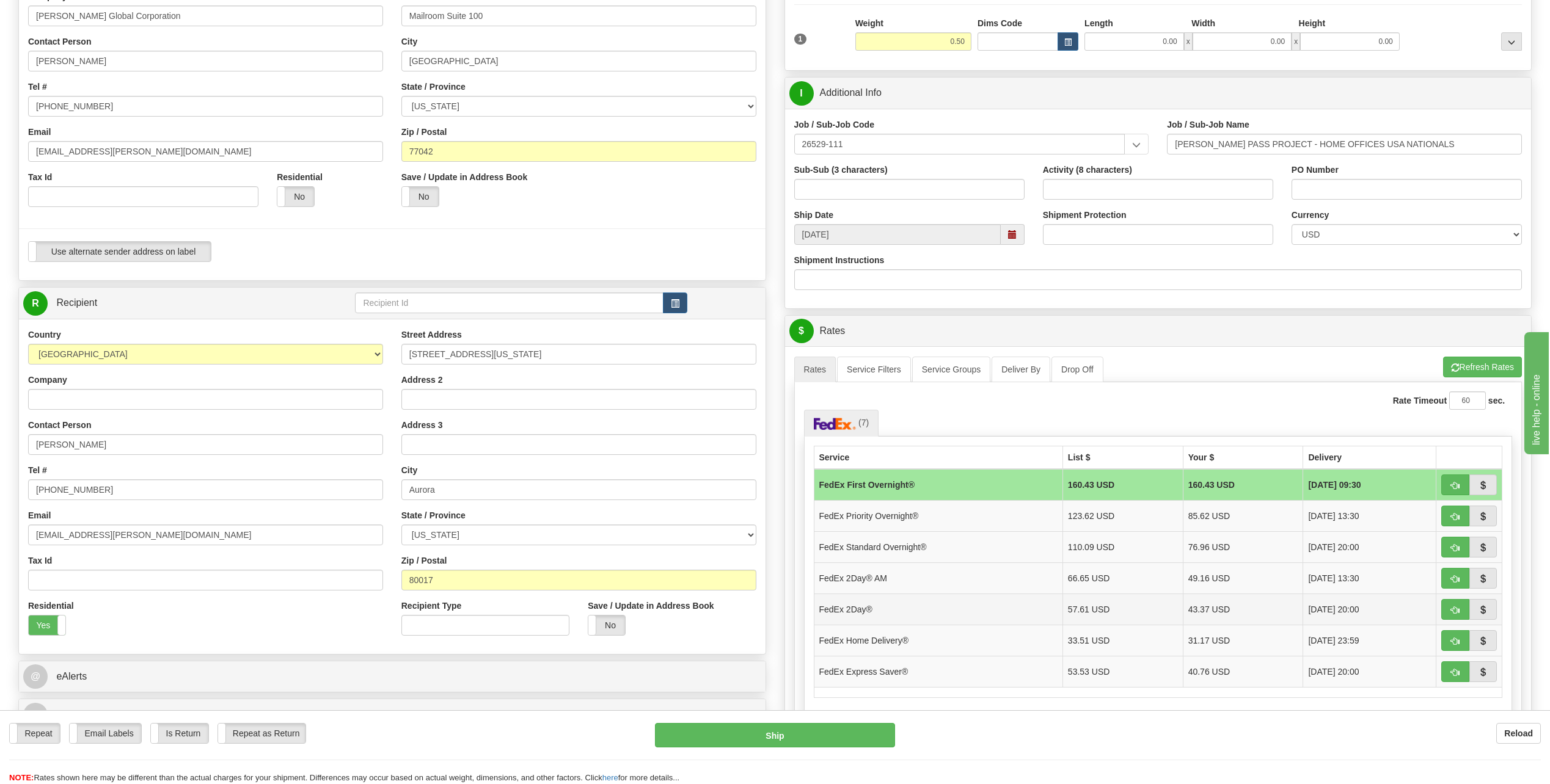
scroll to position [245, 0]
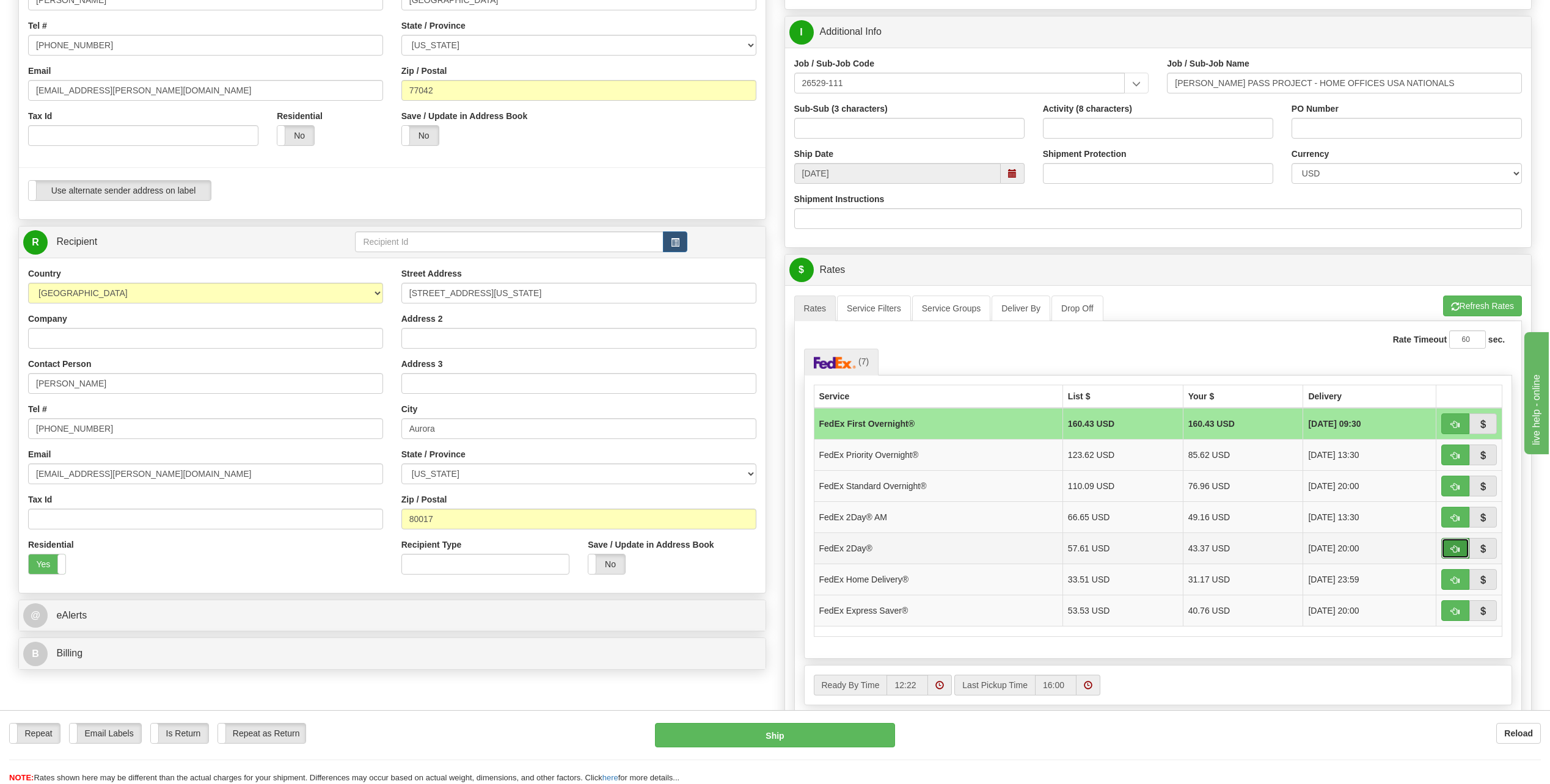
click at [1452, 546] on span "button" at bounding box center [1456, 549] width 9 height 8
type input "03"
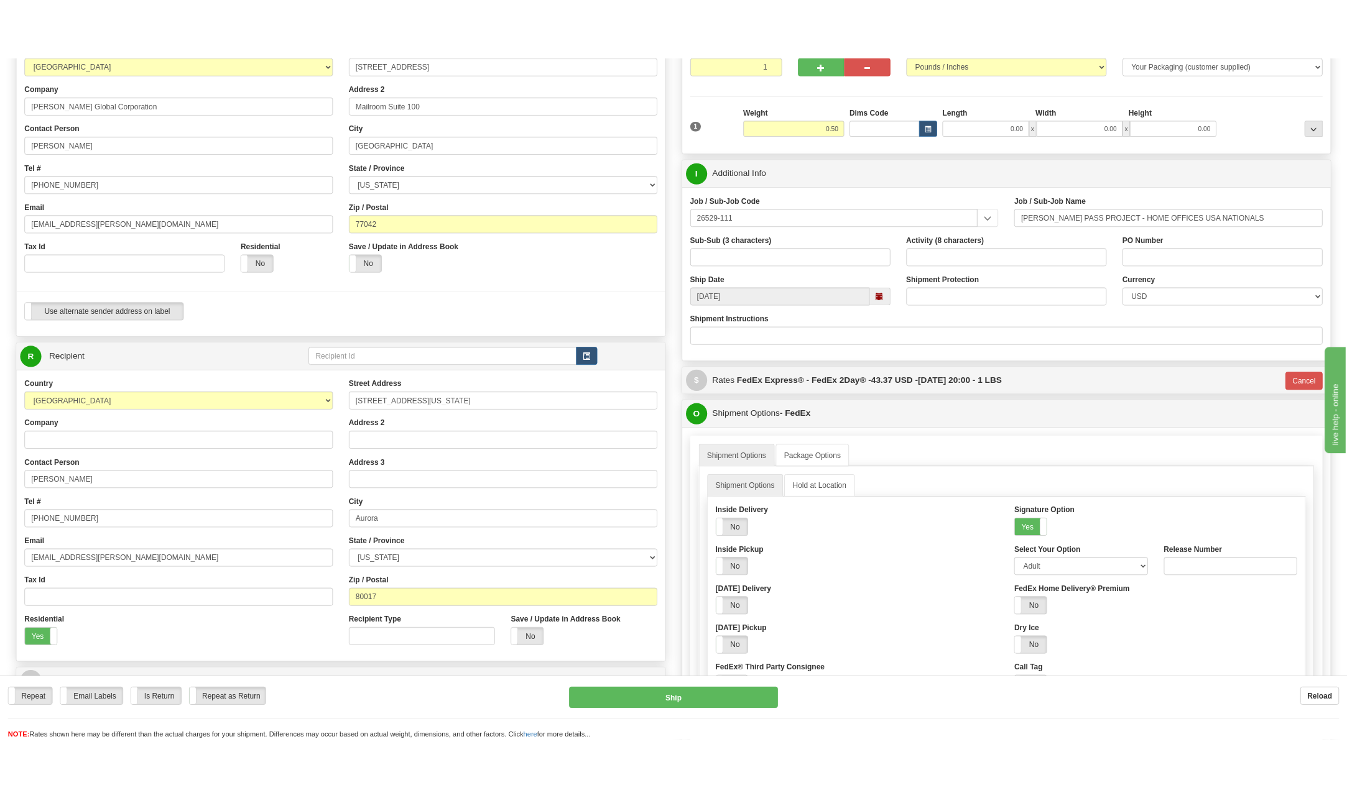
scroll to position [124, 0]
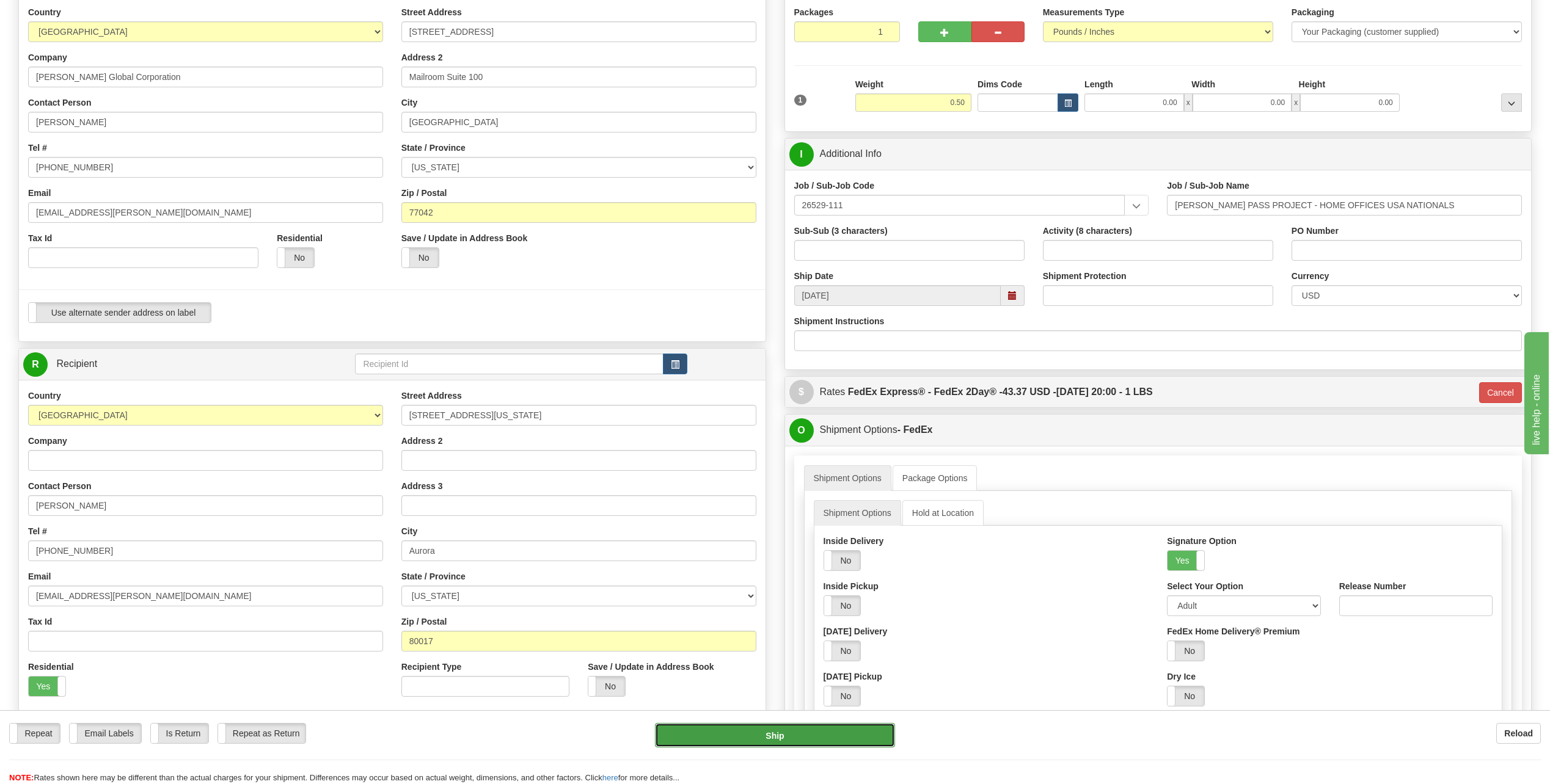
click at [791, 735] on button "Ship" at bounding box center [775, 735] width 240 height 25
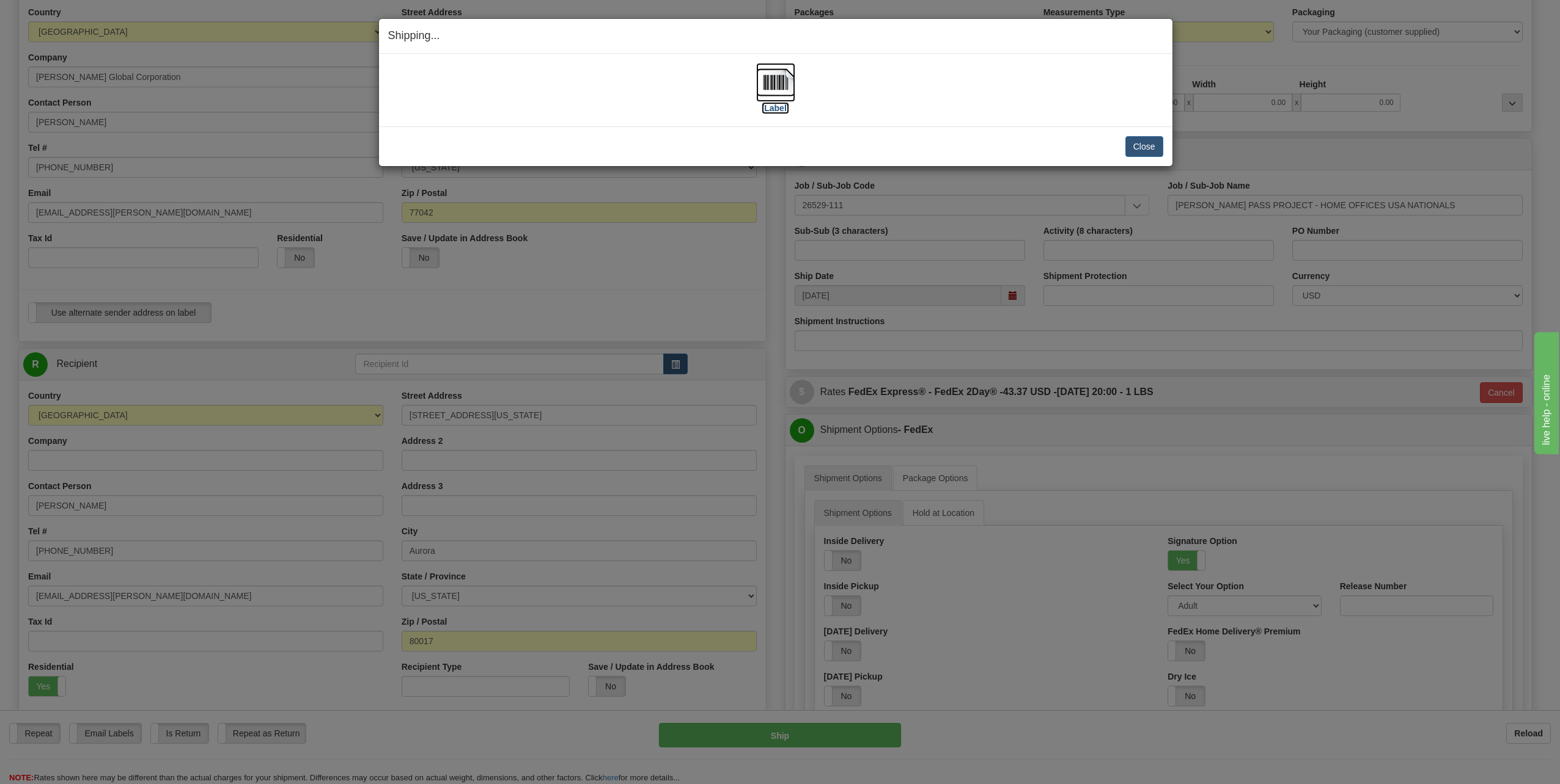
click at [774, 89] on img at bounding box center [776, 83] width 39 height 39
